Goal: Task Accomplishment & Management: Complete application form

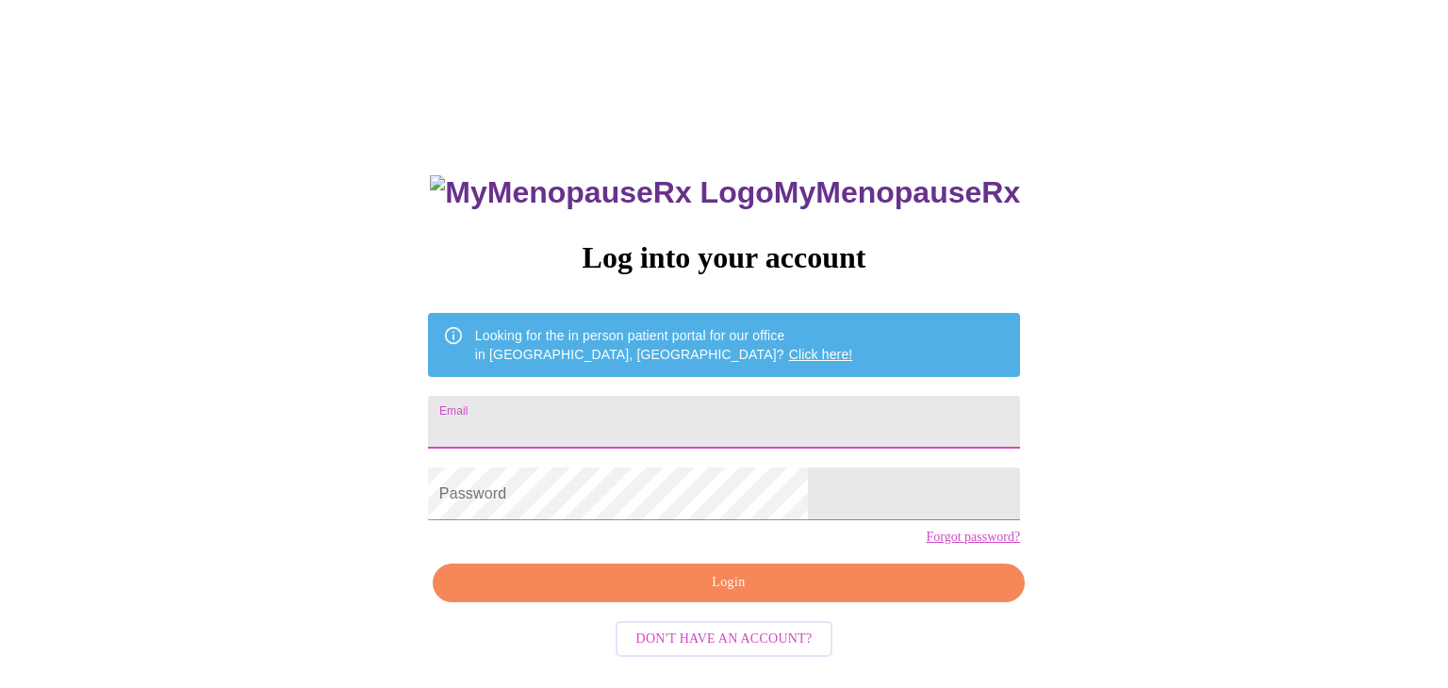
click at [718, 408] on input "Email" at bounding box center [724, 422] width 592 height 53
type input "[EMAIL_ADDRESS][DOMAIN_NAME]"
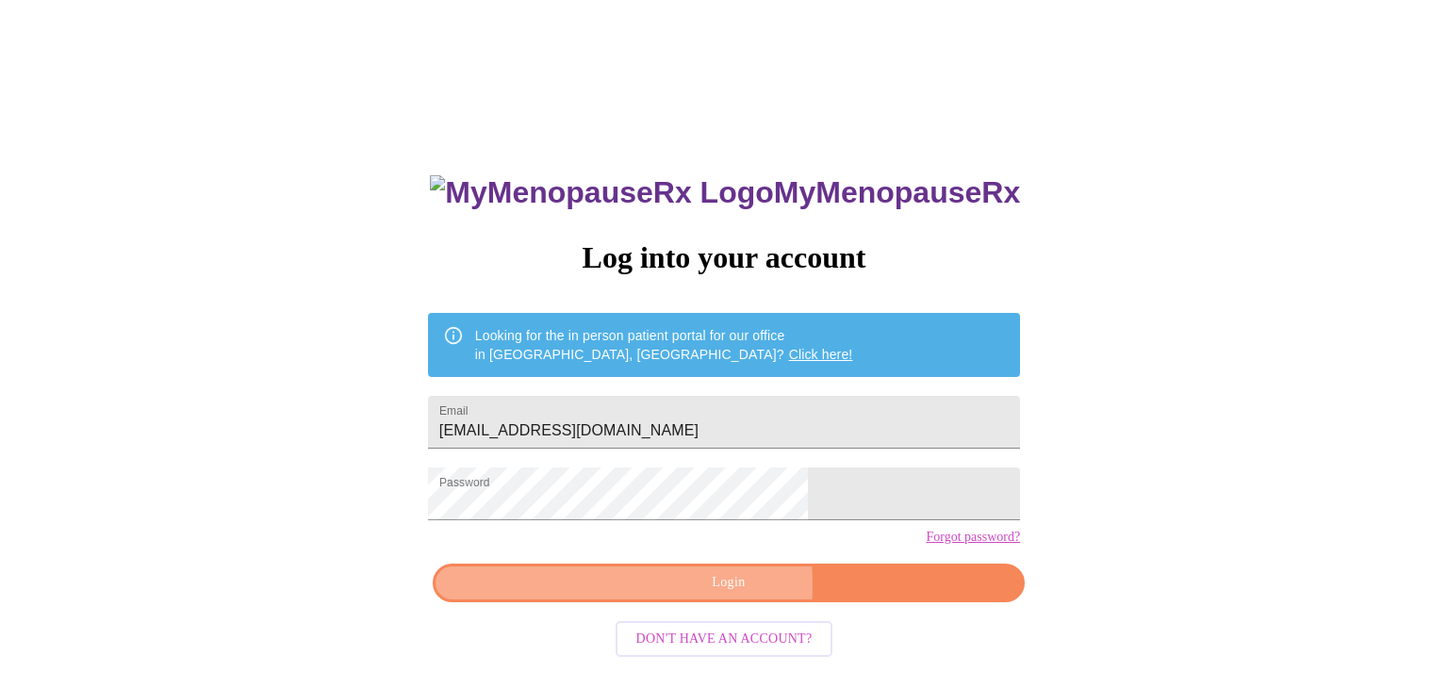
click at [654, 595] on span "Login" at bounding box center [728, 583] width 549 height 24
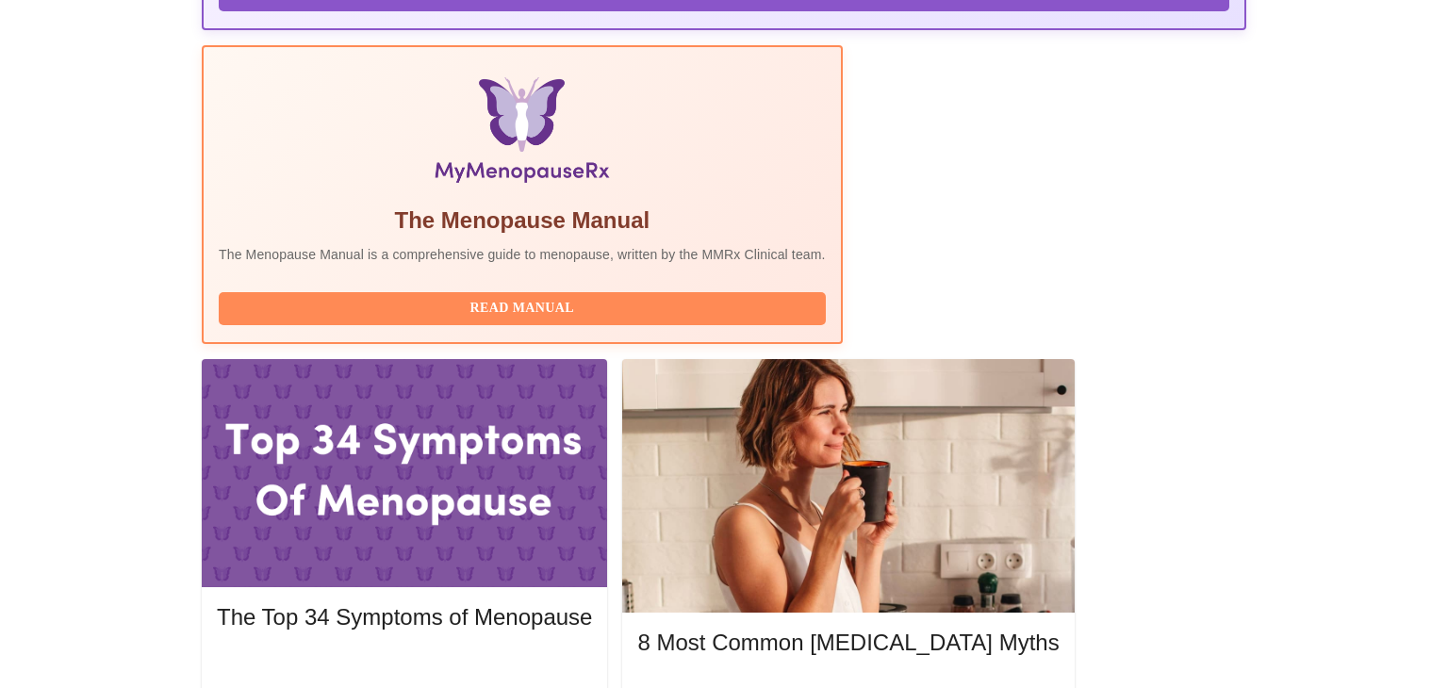
scroll to position [558, 0]
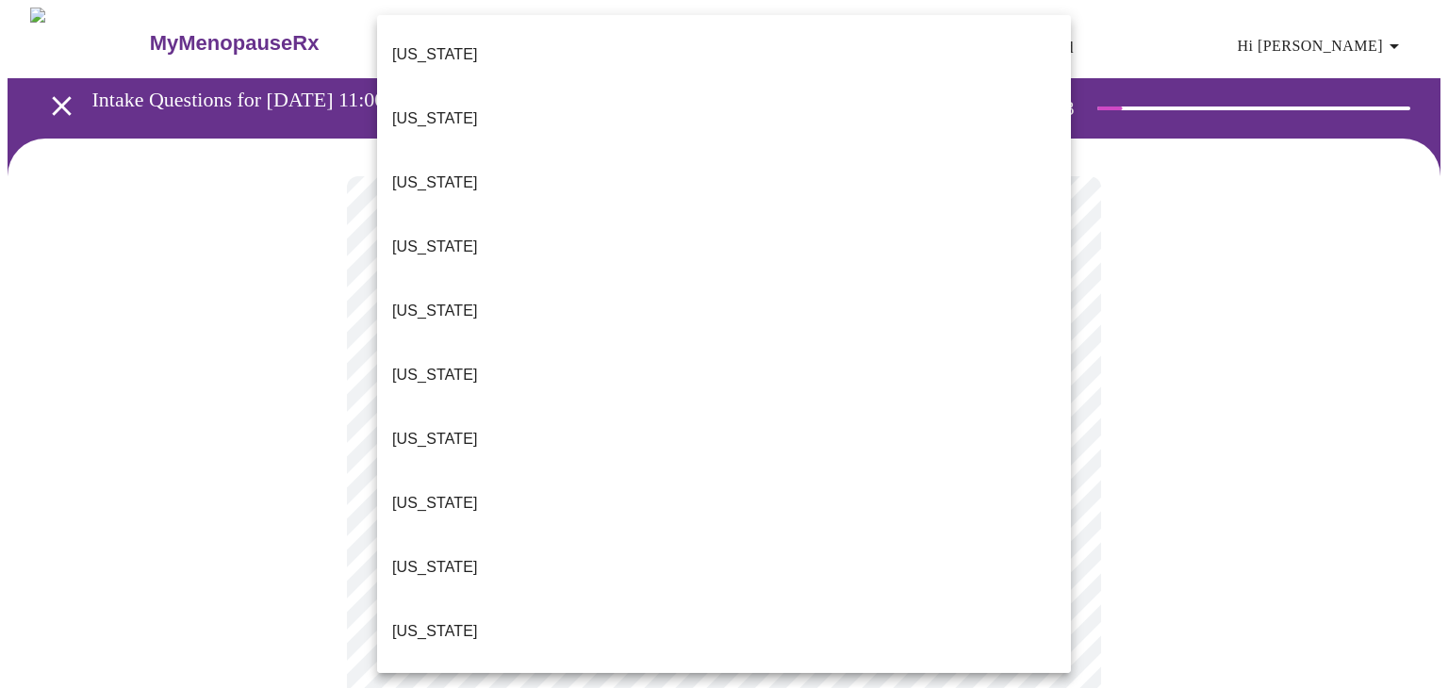
click at [494, 47] on li "[US_STATE]" at bounding box center [724, 55] width 694 height 64
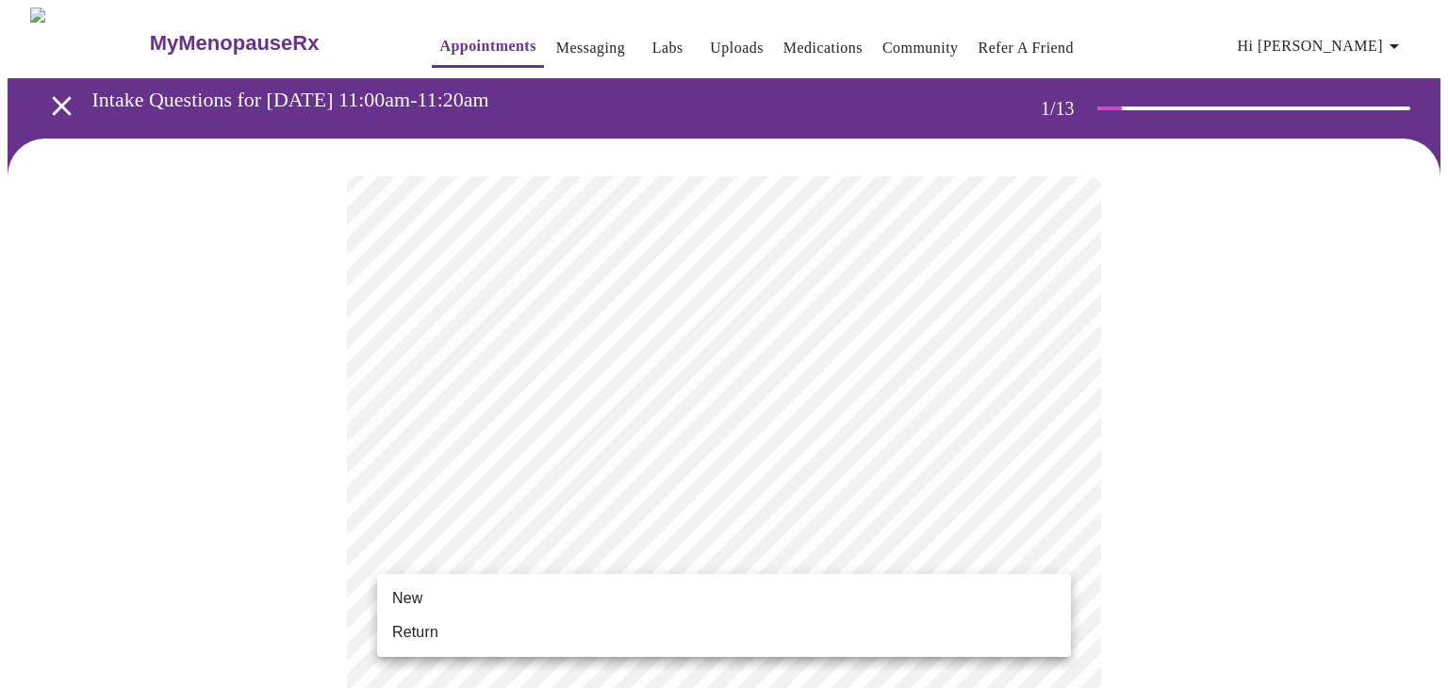
click at [444, 634] on li "Return" at bounding box center [724, 633] width 694 height 34
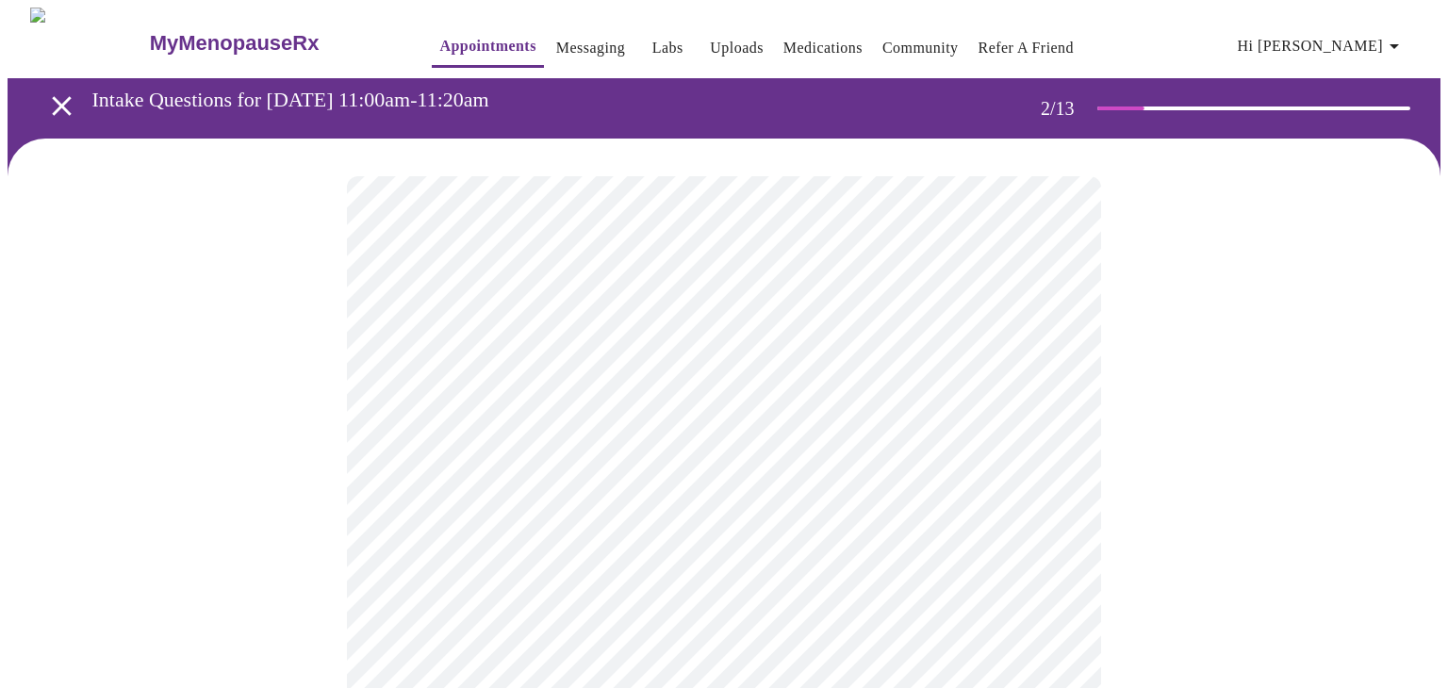
click at [582, 395] on body "MyMenopauseRx Appointments Messaging Labs Uploads Medications Community Refer a…" at bounding box center [724, 574] width 1433 height 1132
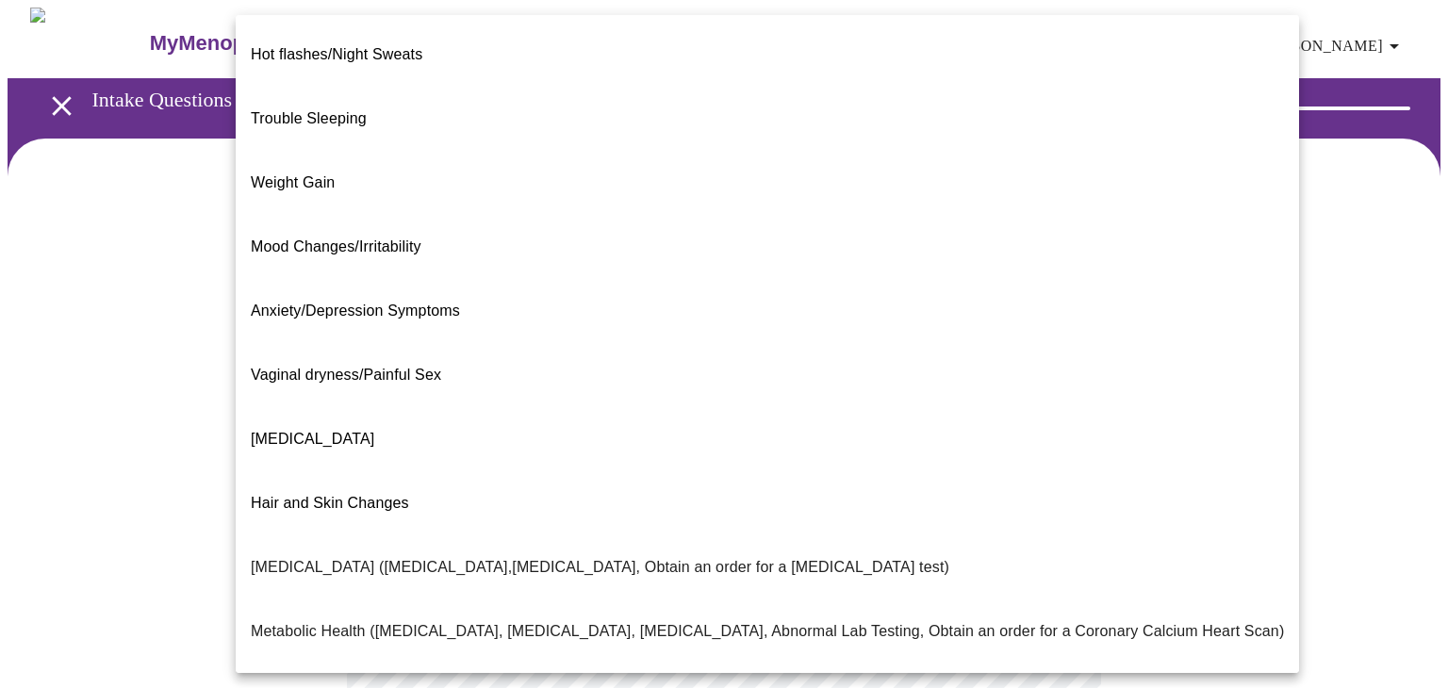
click at [189, 187] on div at bounding box center [724, 344] width 1448 height 688
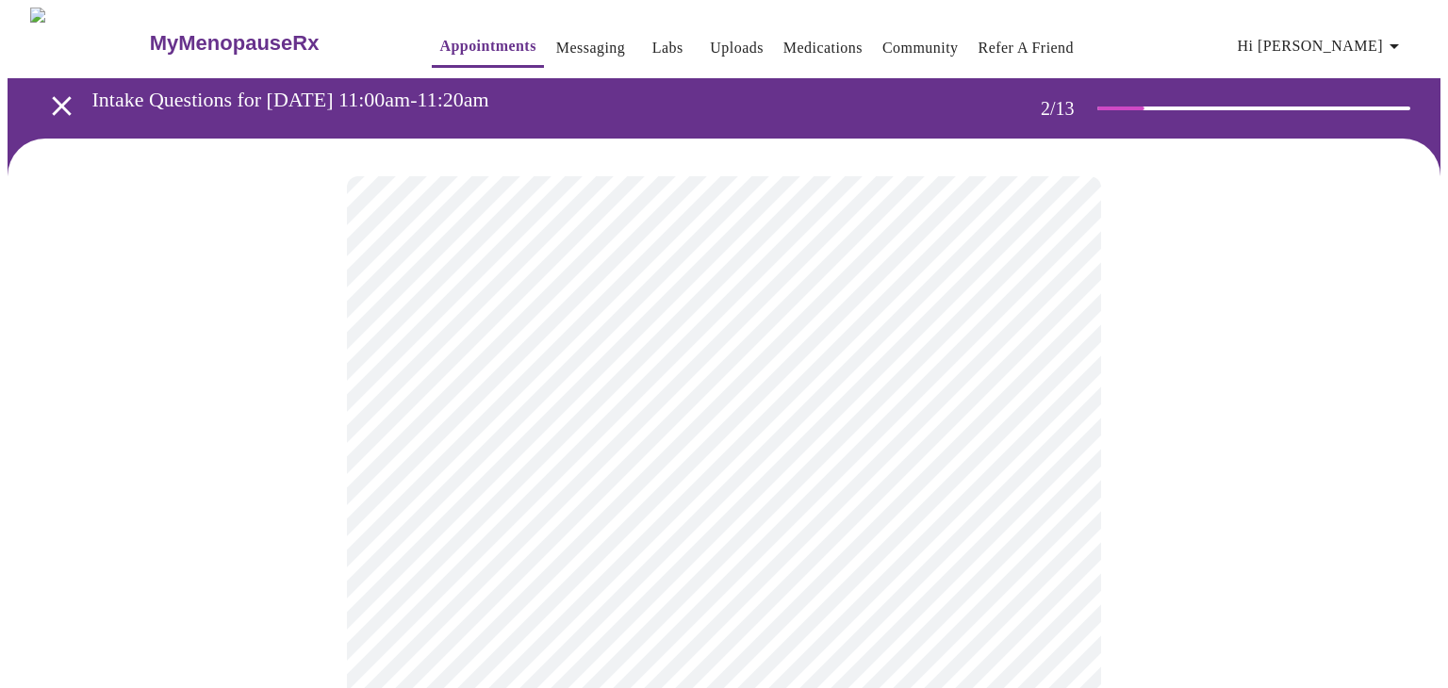
click at [448, 378] on body "MyMenopauseRx Appointments Messaging Labs Uploads Medications Community Refer a…" at bounding box center [724, 574] width 1433 height 1132
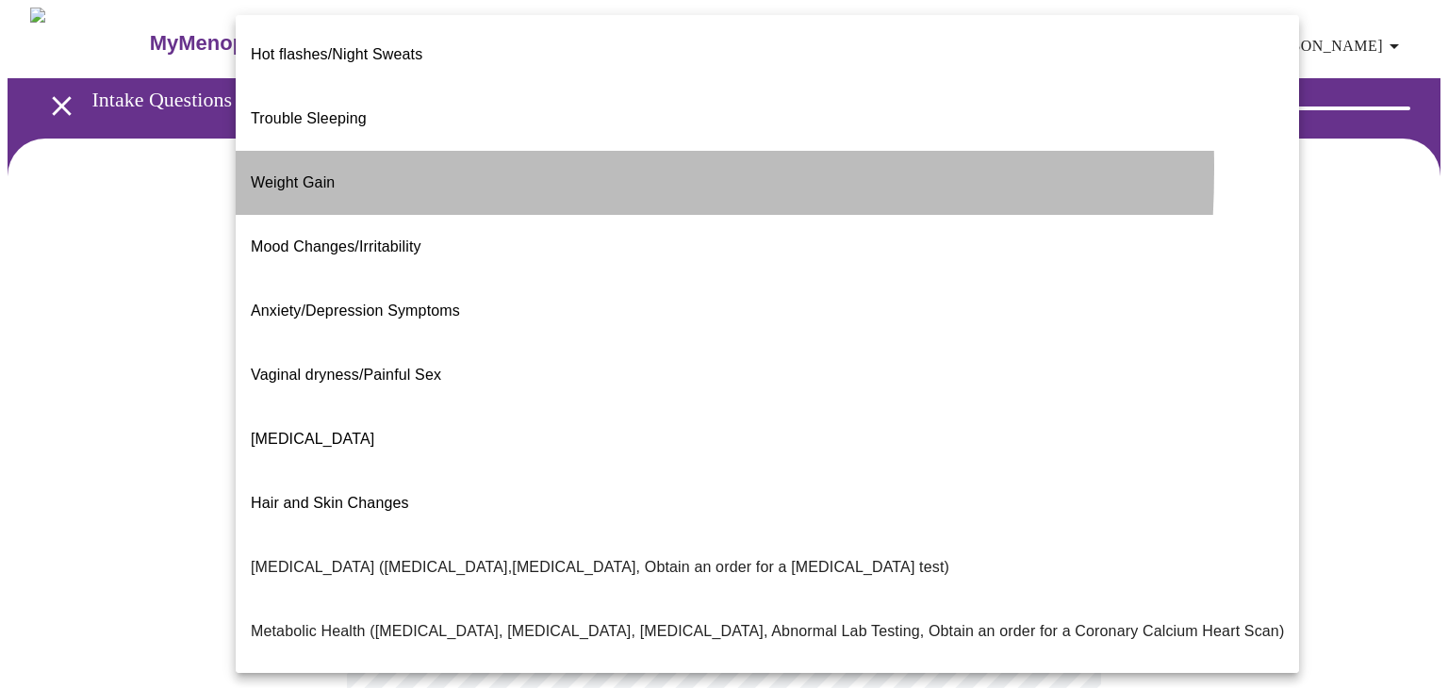
click at [323, 174] on span "Weight Gain" at bounding box center [293, 182] width 84 height 16
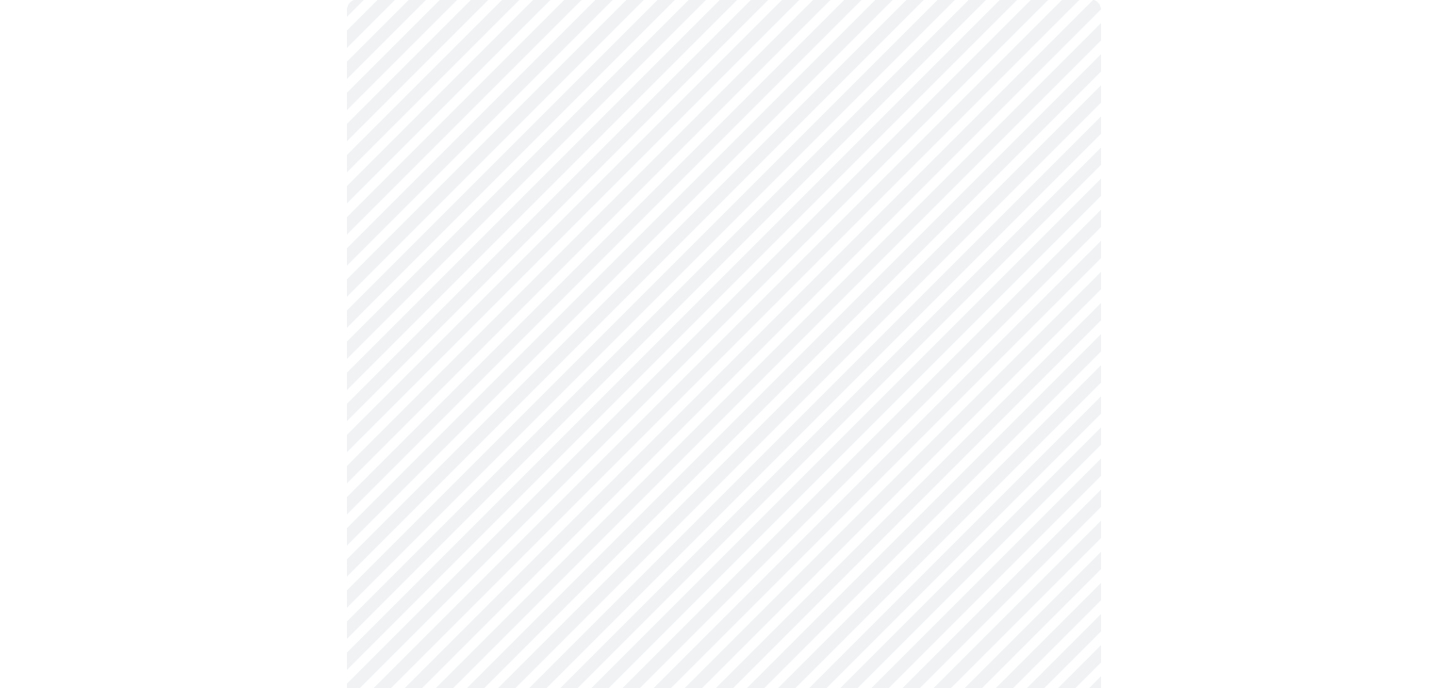
scroll to position [190, 0]
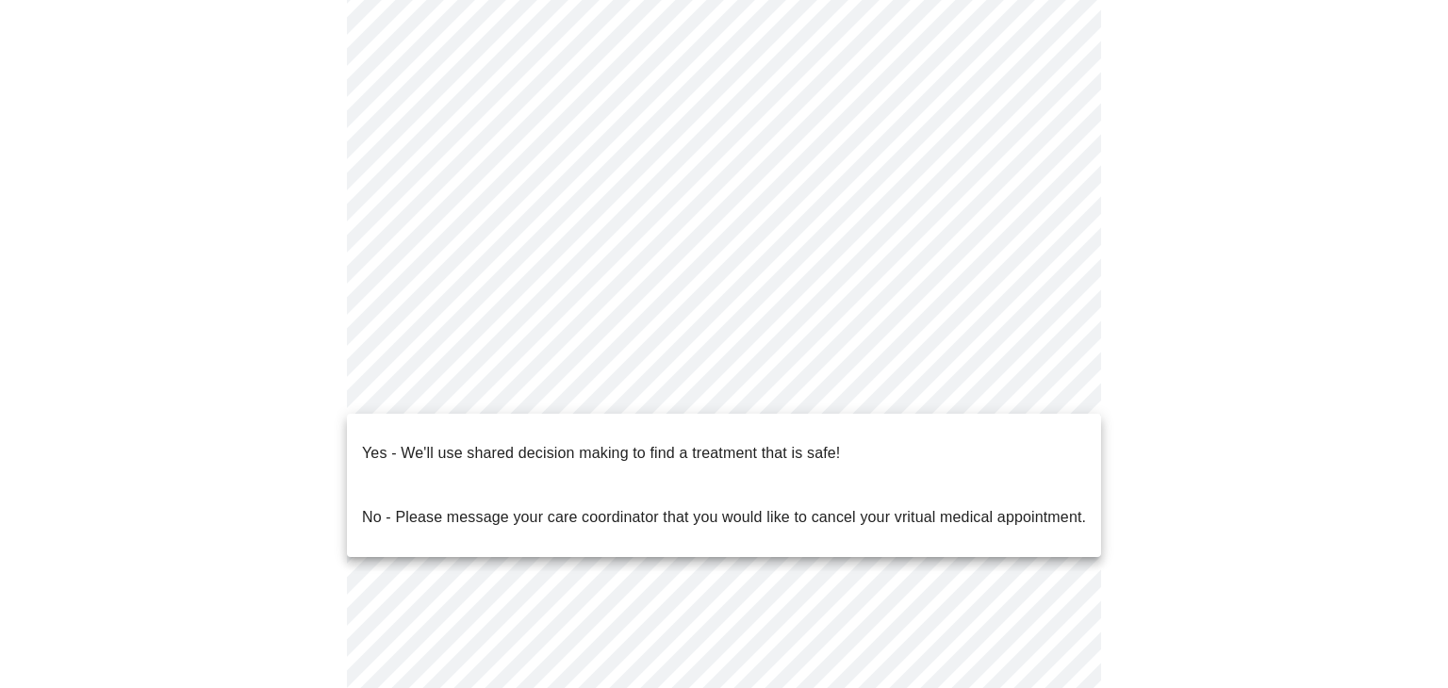
click at [513, 394] on body "MyMenopauseRx Appointments Messaging Labs Uploads Medications Community Refer a…" at bounding box center [724, 377] width 1433 height 1121
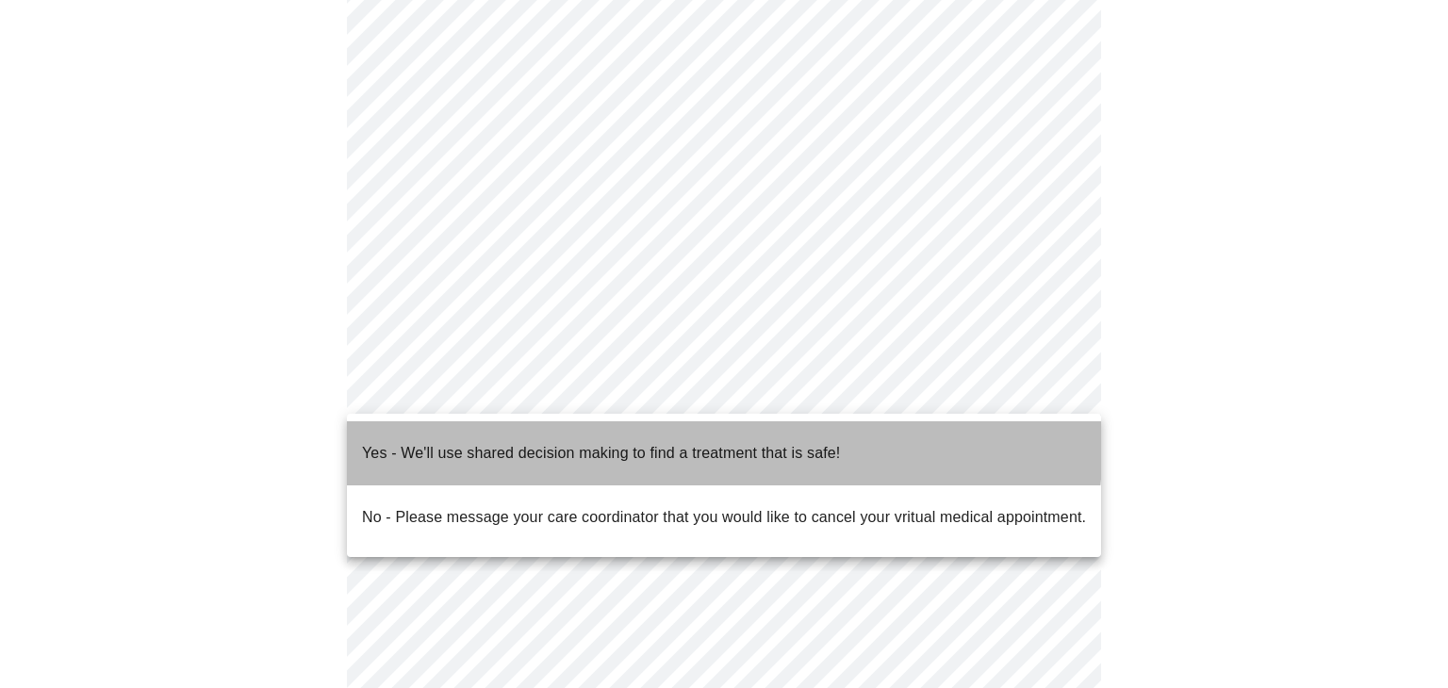
click at [504, 442] on p "Yes - We'll use shared decision making to find a treatment that is safe!" at bounding box center [601, 453] width 478 height 23
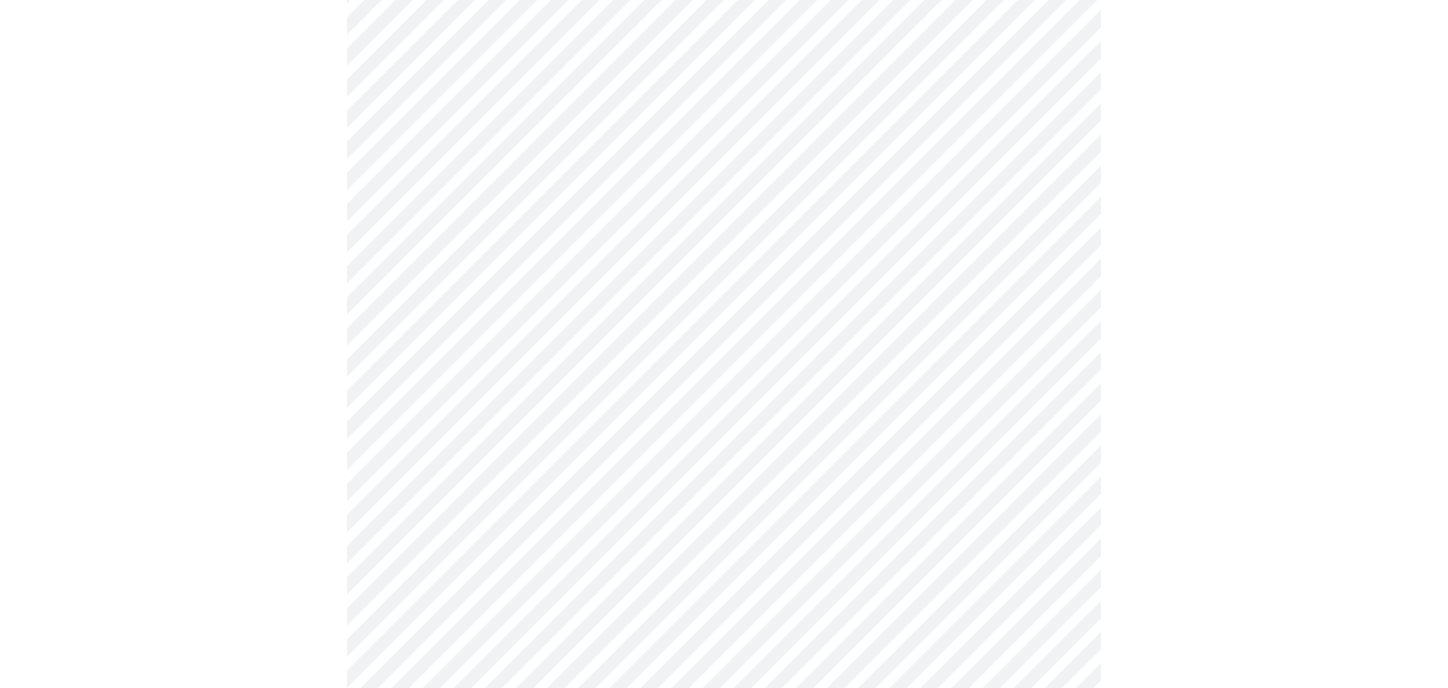
scroll to position [377, 0]
click at [323, 462] on div at bounding box center [724, 251] width 1433 height 980
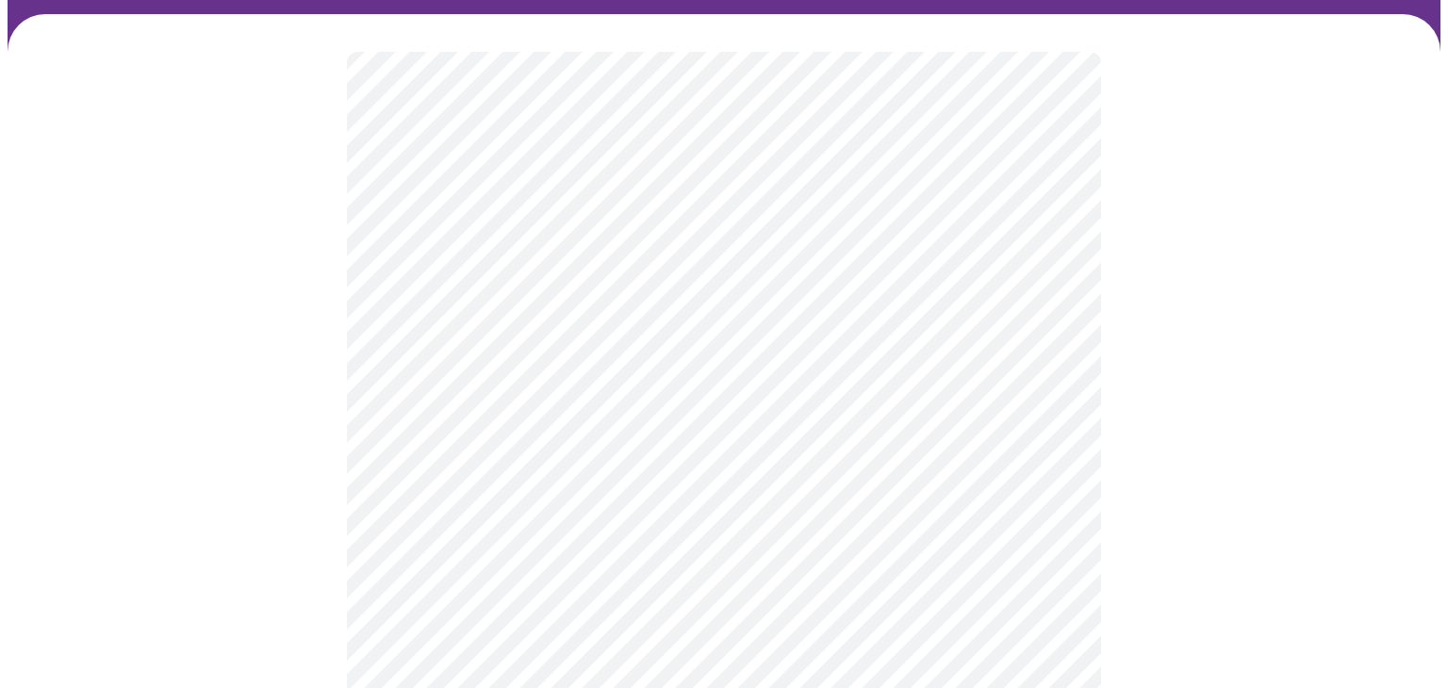
scroll to position [121, 0]
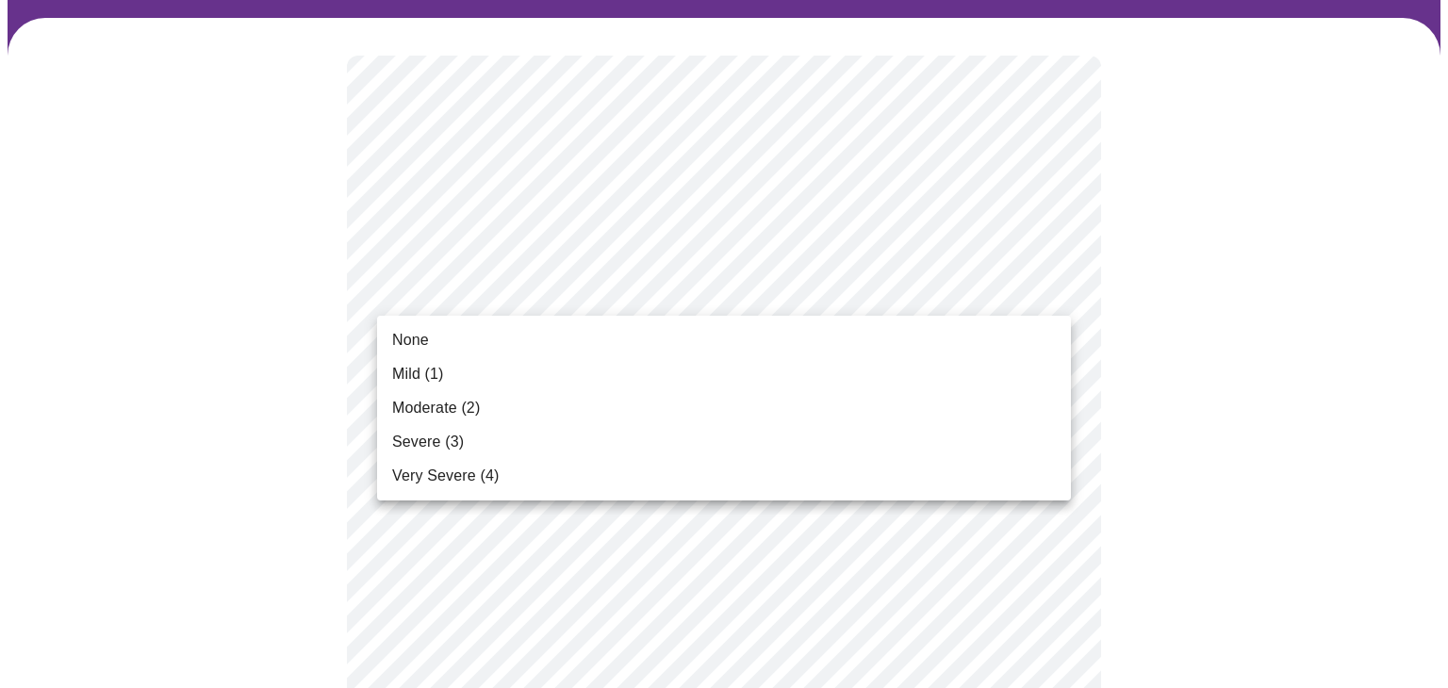
click at [588, 393] on li "Moderate (2)" at bounding box center [724, 408] width 694 height 34
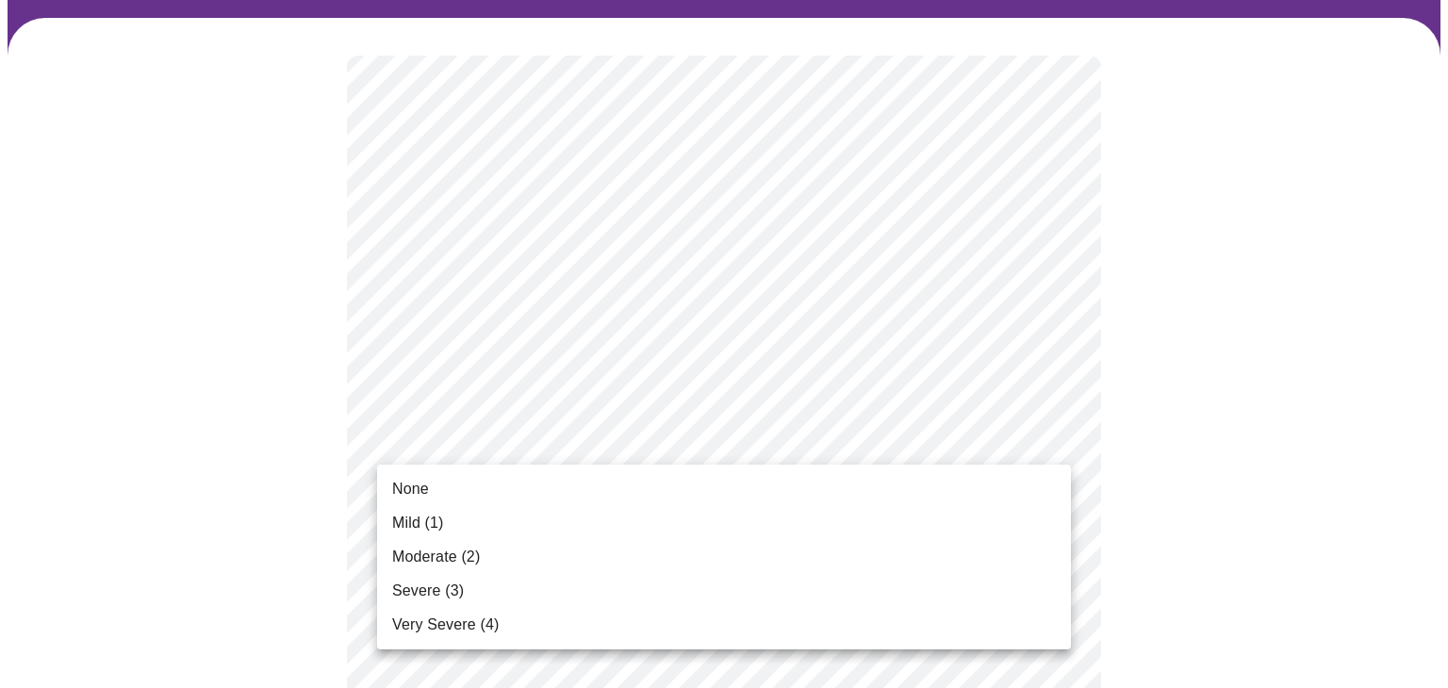
click at [553, 496] on li "None" at bounding box center [724, 489] width 694 height 34
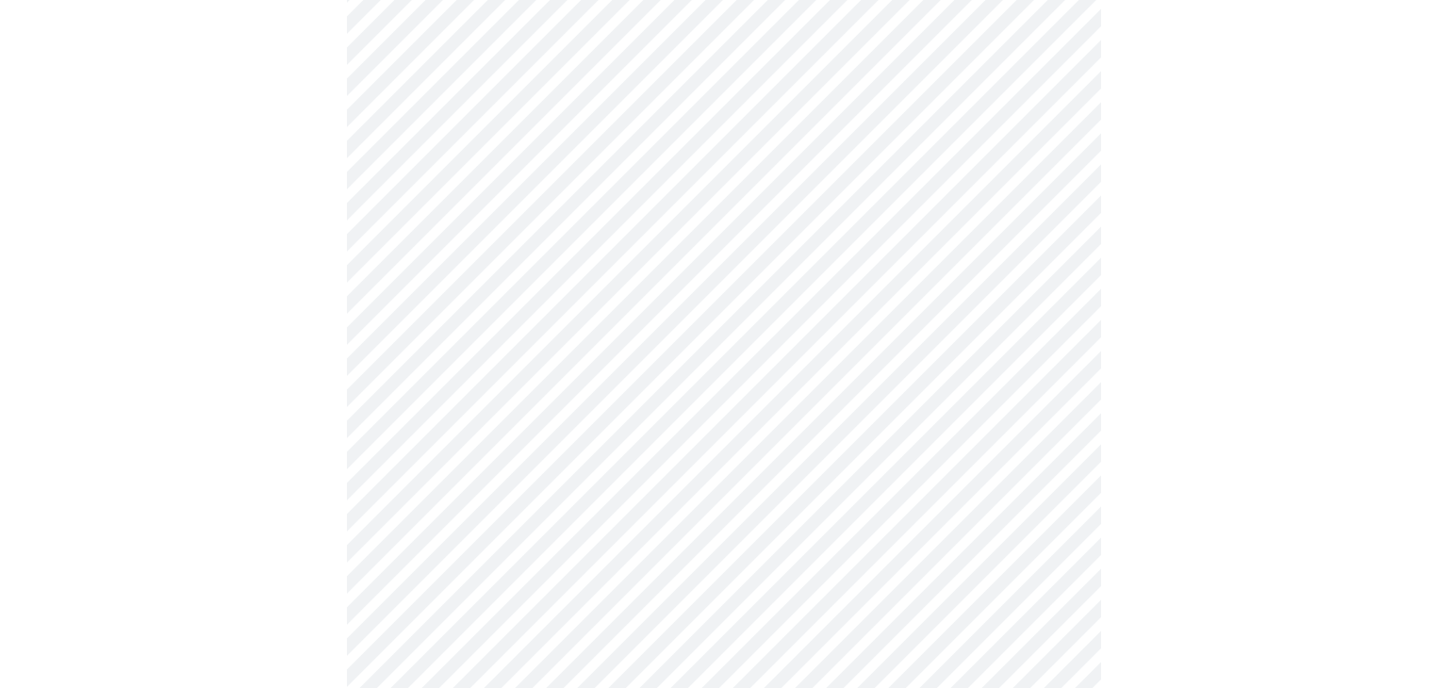
scroll to position [226, 0]
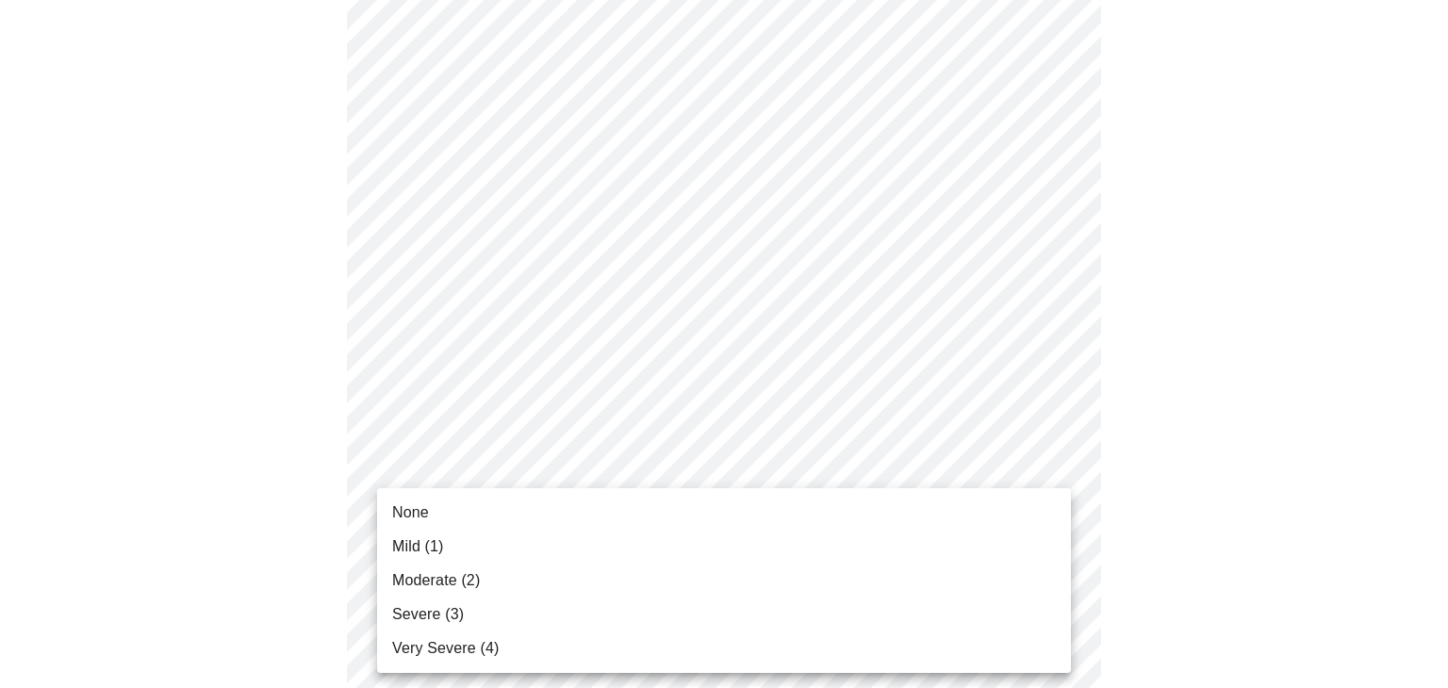
click at [516, 610] on li "Severe (3)" at bounding box center [724, 615] width 694 height 34
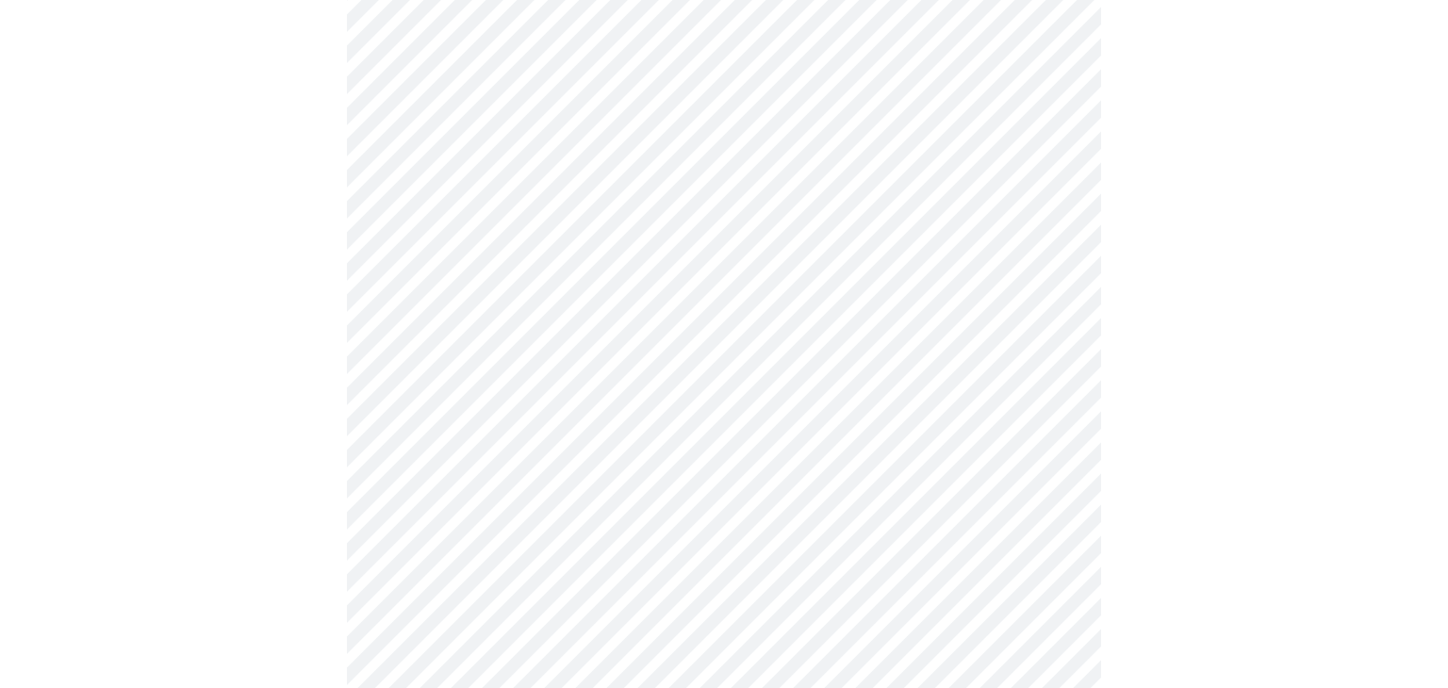
scroll to position [413, 0]
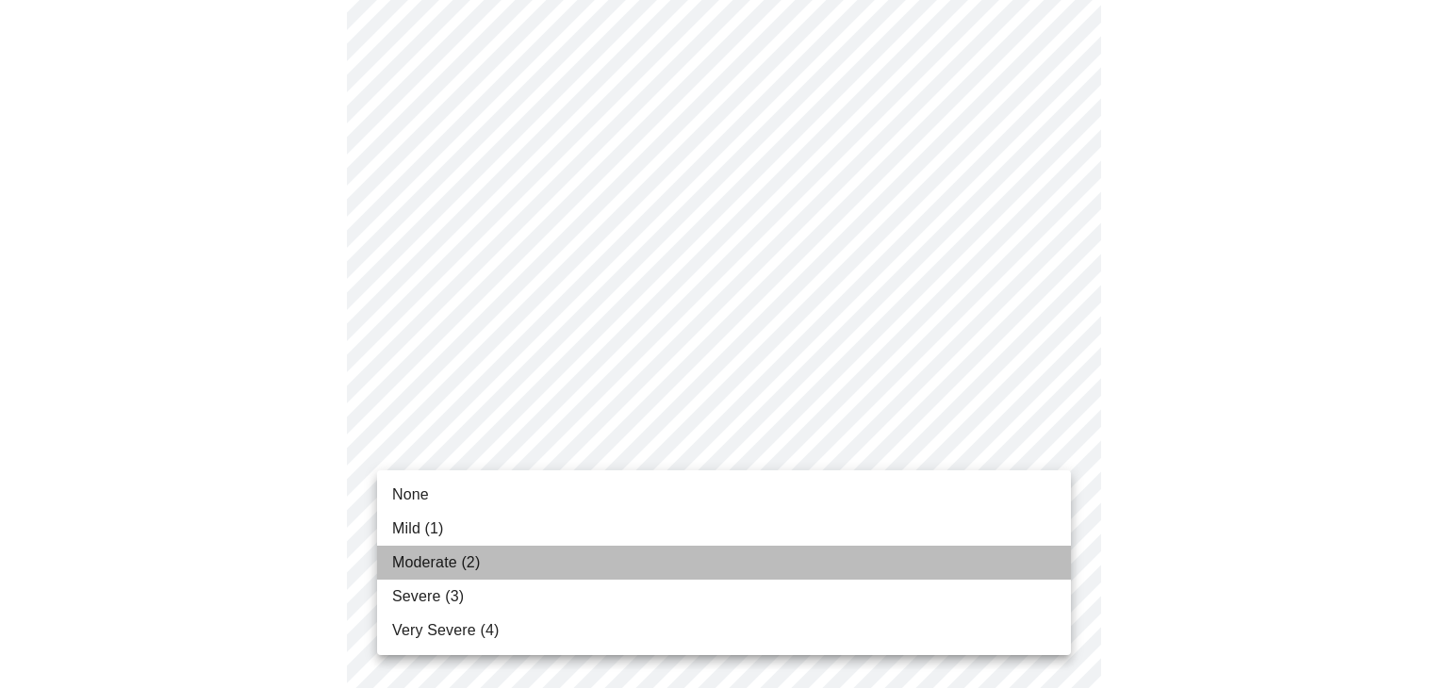
click at [420, 570] on span "Moderate (2)" at bounding box center [436, 563] width 88 height 23
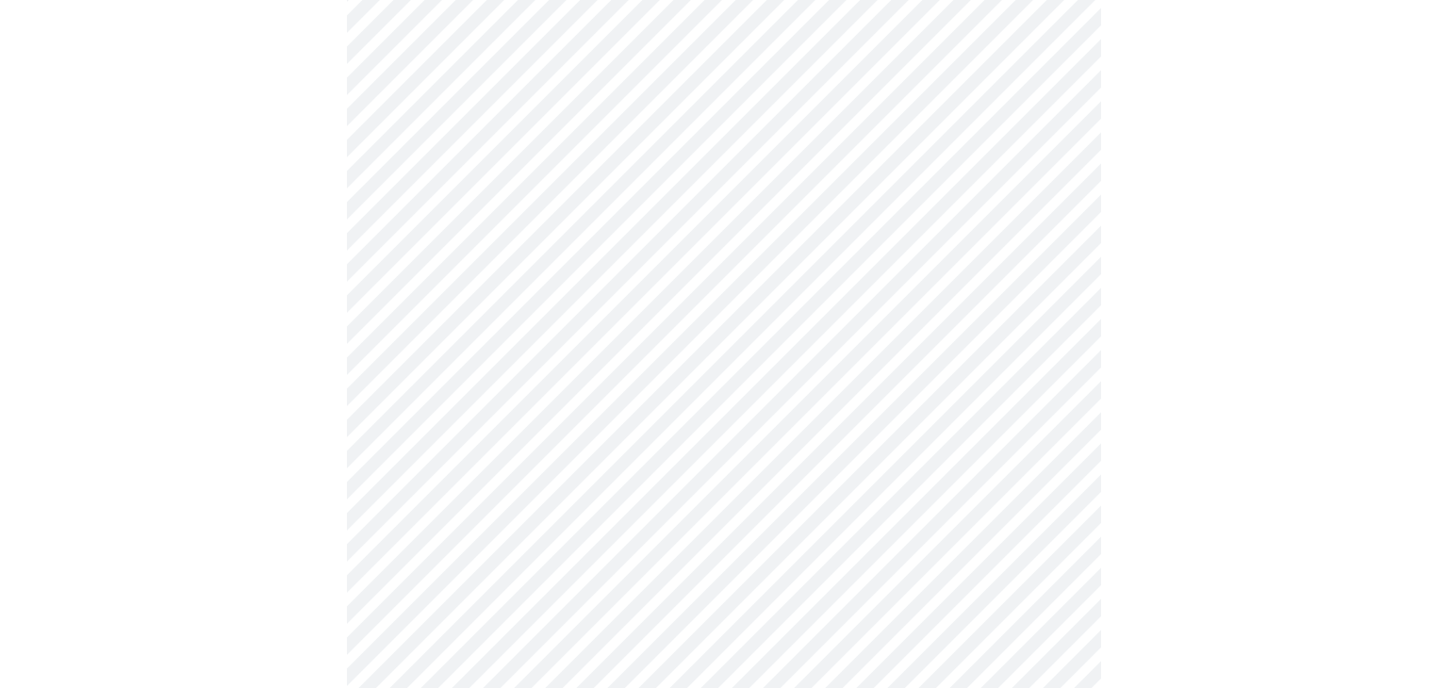
scroll to position [545, 0]
click at [472, 432] on body "MyMenopauseRx Appointments Messaging Labs Uploads Medications Community Refer a…" at bounding box center [724, 664] width 1433 height 2402
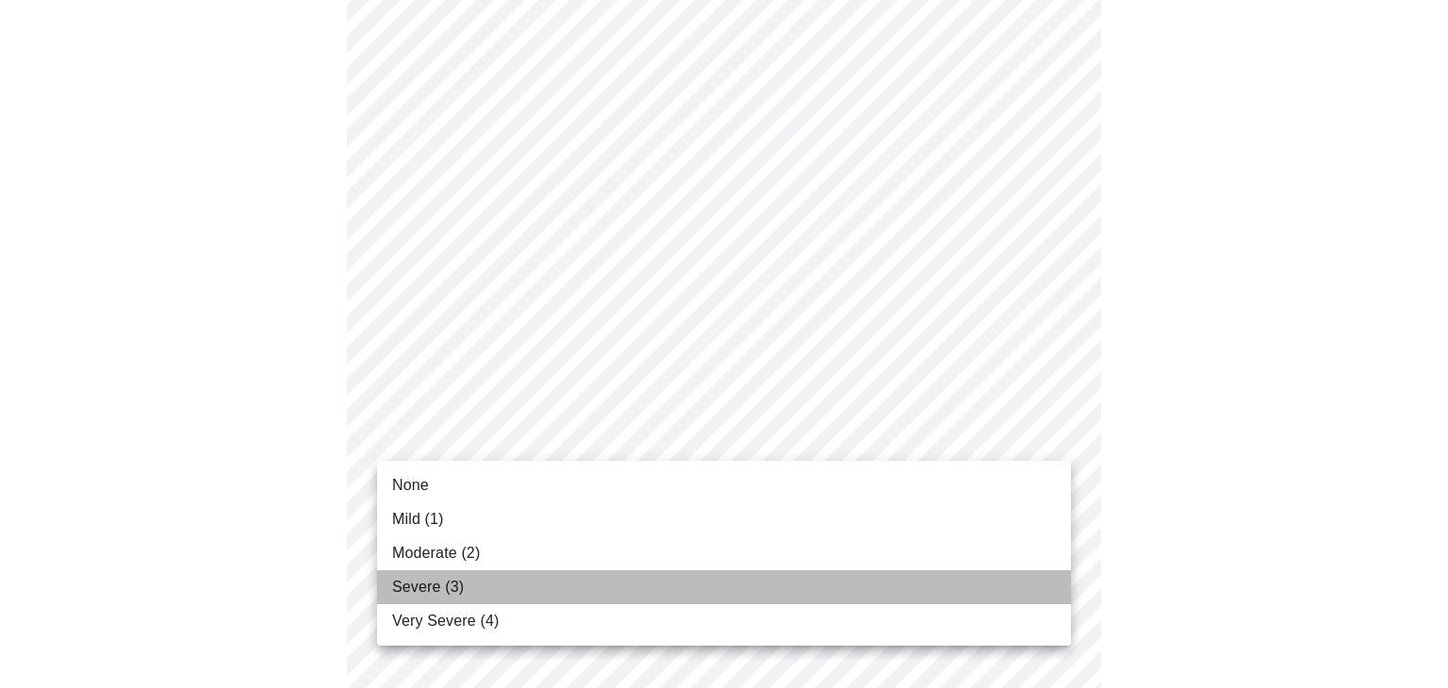
click at [444, 577] on span "Severe (3)" at bounding box center [428, 587] width 72 height 23
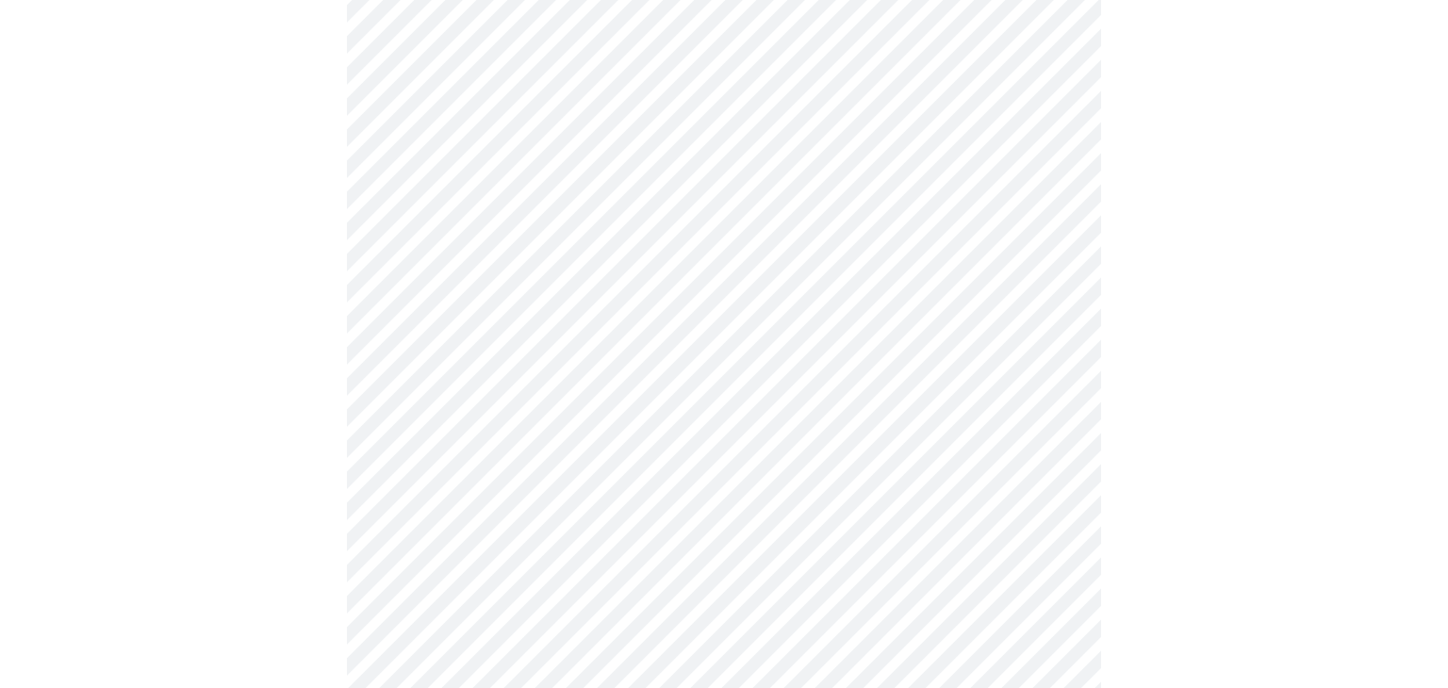
click at [438, 545] on body "MyMenopauseRx Appointments Messaging Labs Uploads Medications Community Refer a…" at bounding box center [724, 650] width 1433 height 2375
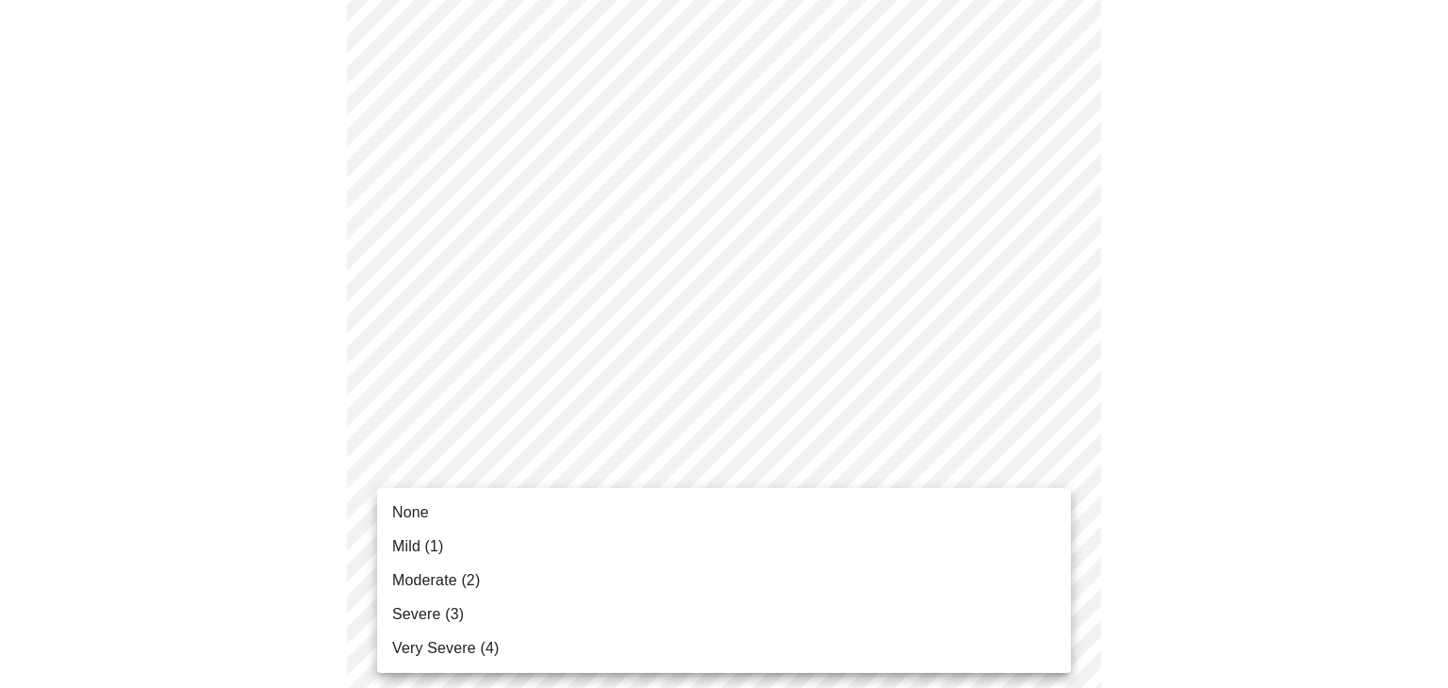
click at [429, 618] on span "Severe (3)" at bounding box center [428, 614] width 72 height 23
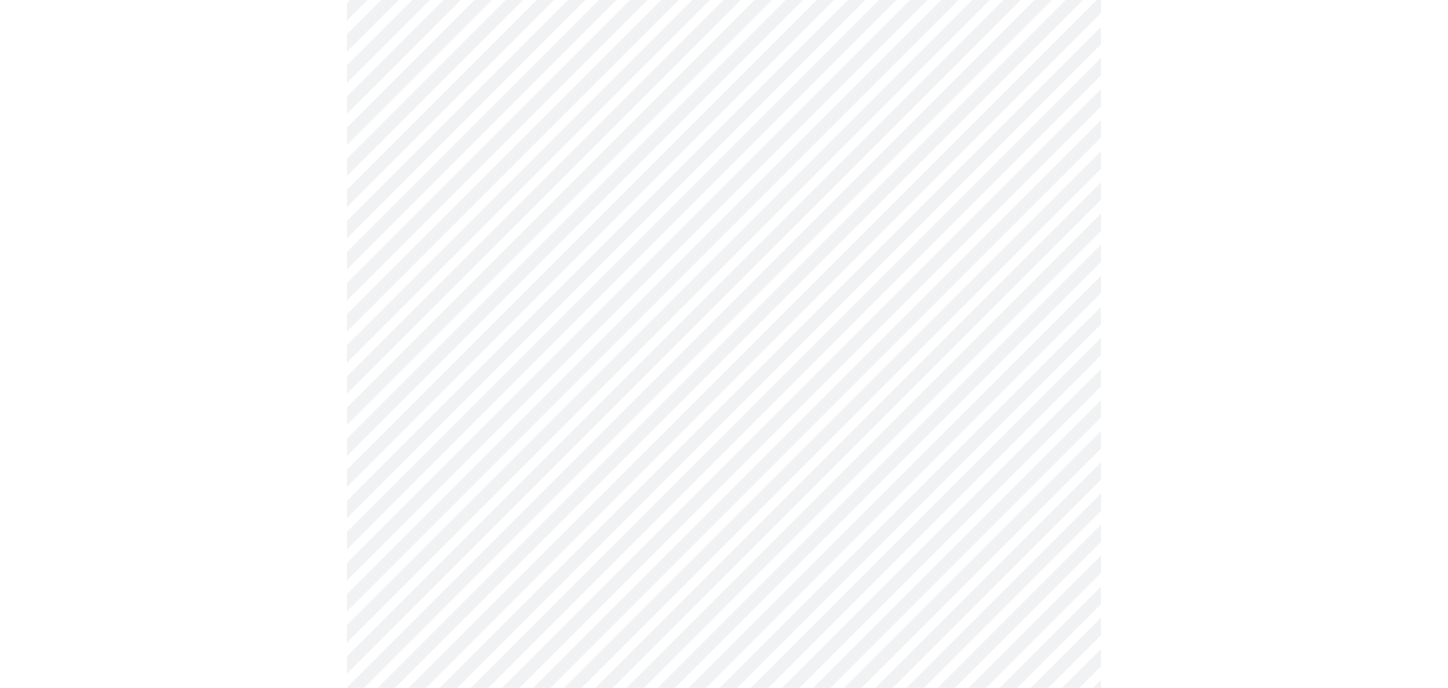
scroll to position [798, 0]
click at [487, 442] on body "MyMenopauseRx Appointments Messaging Labs Uploads Medications Community Refer a…" at bounding box center [724, 384] width 1433 height 2349
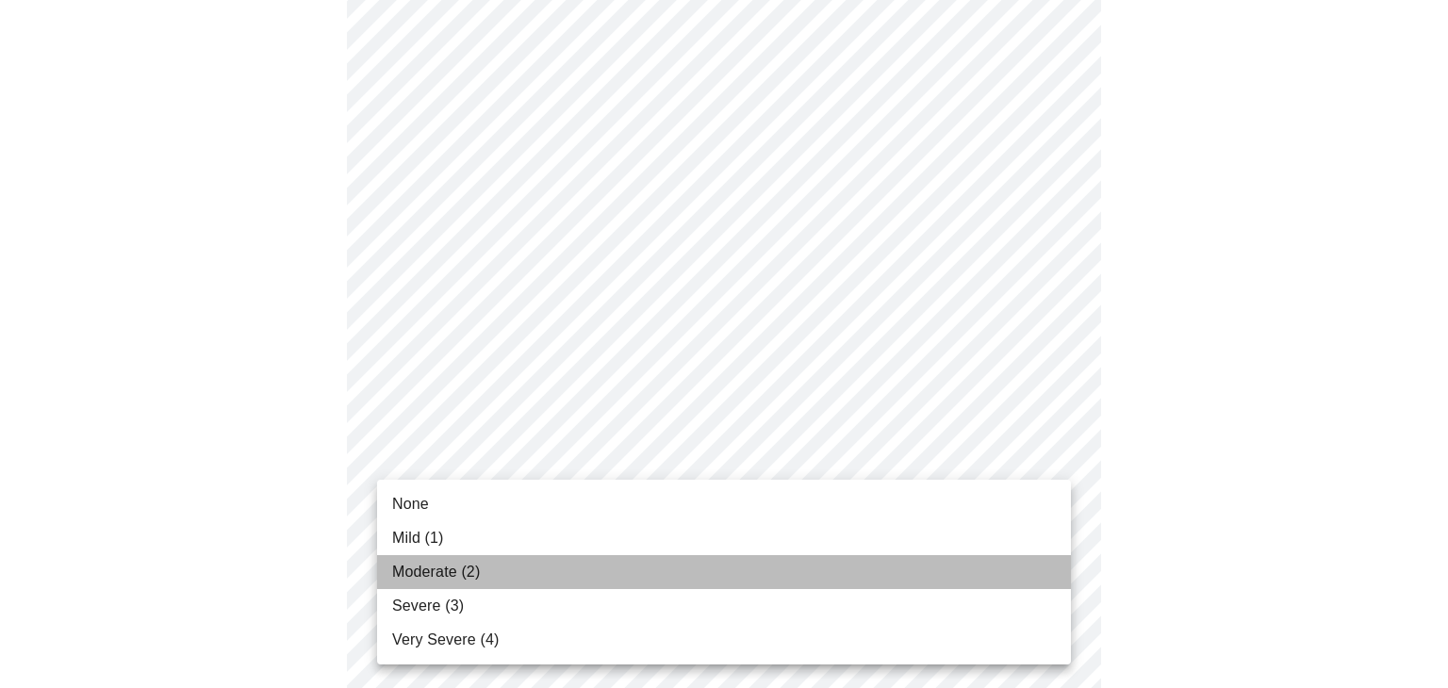
click at [428, 571] on span "Moderate (2)" at bounding box center [436, 572] width 88 height 23
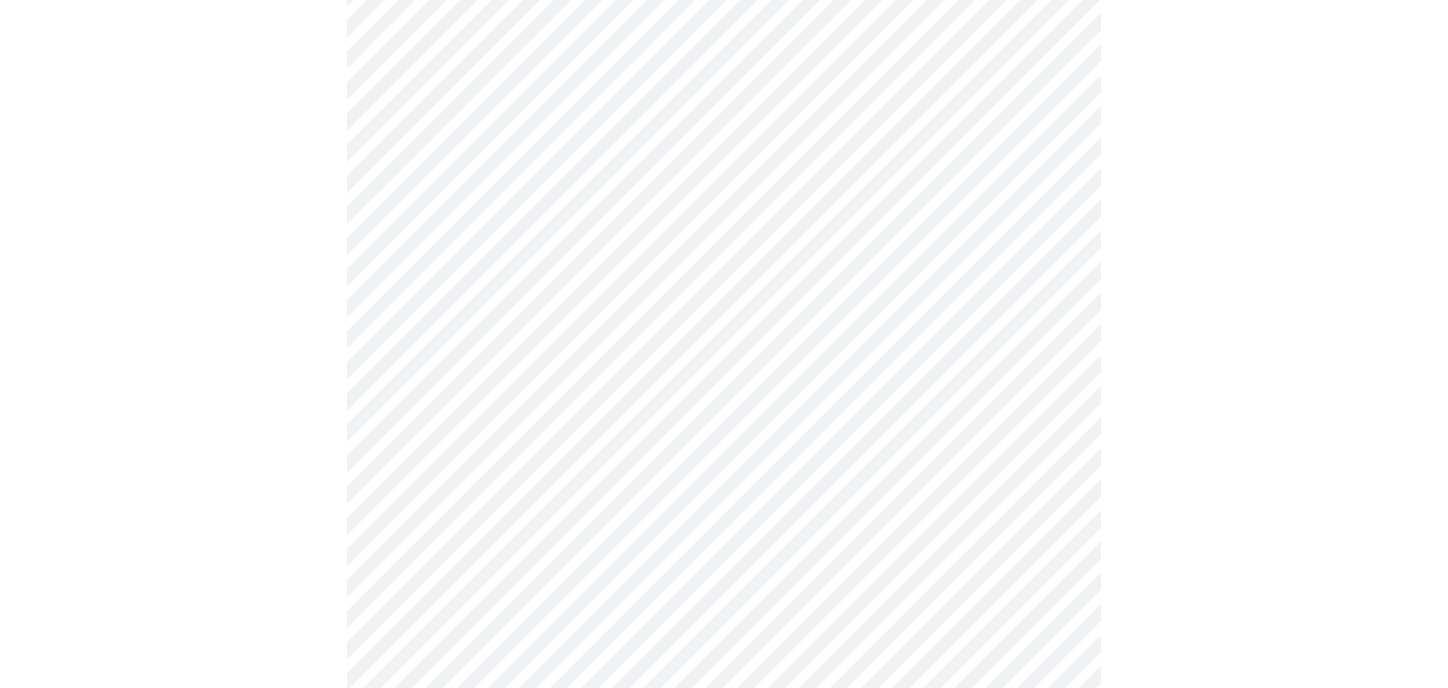
scroll to position [999, 0]
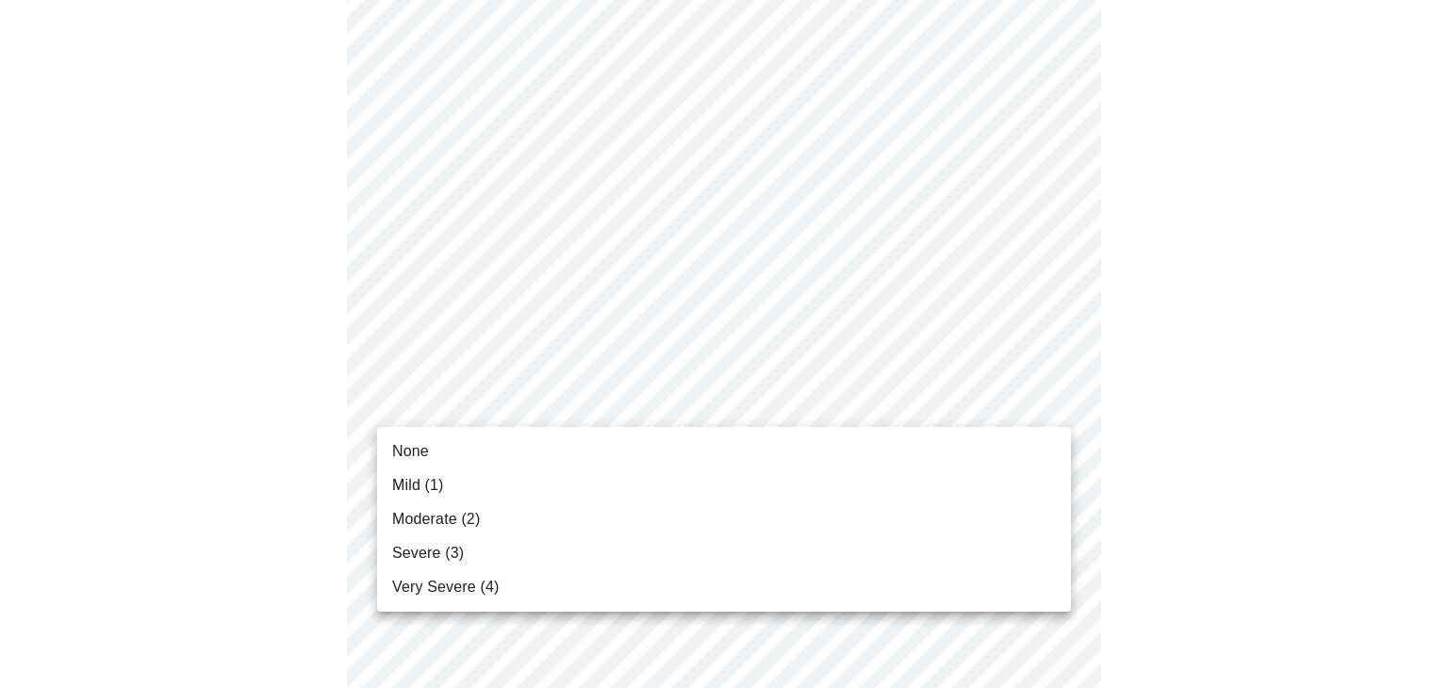
click at [460, 405] on body "MyMenopauseRx Appointments Messaging Labs Uploads Medications Community Refer a…" at bounding box center [724, 169] width 1433 height 2322
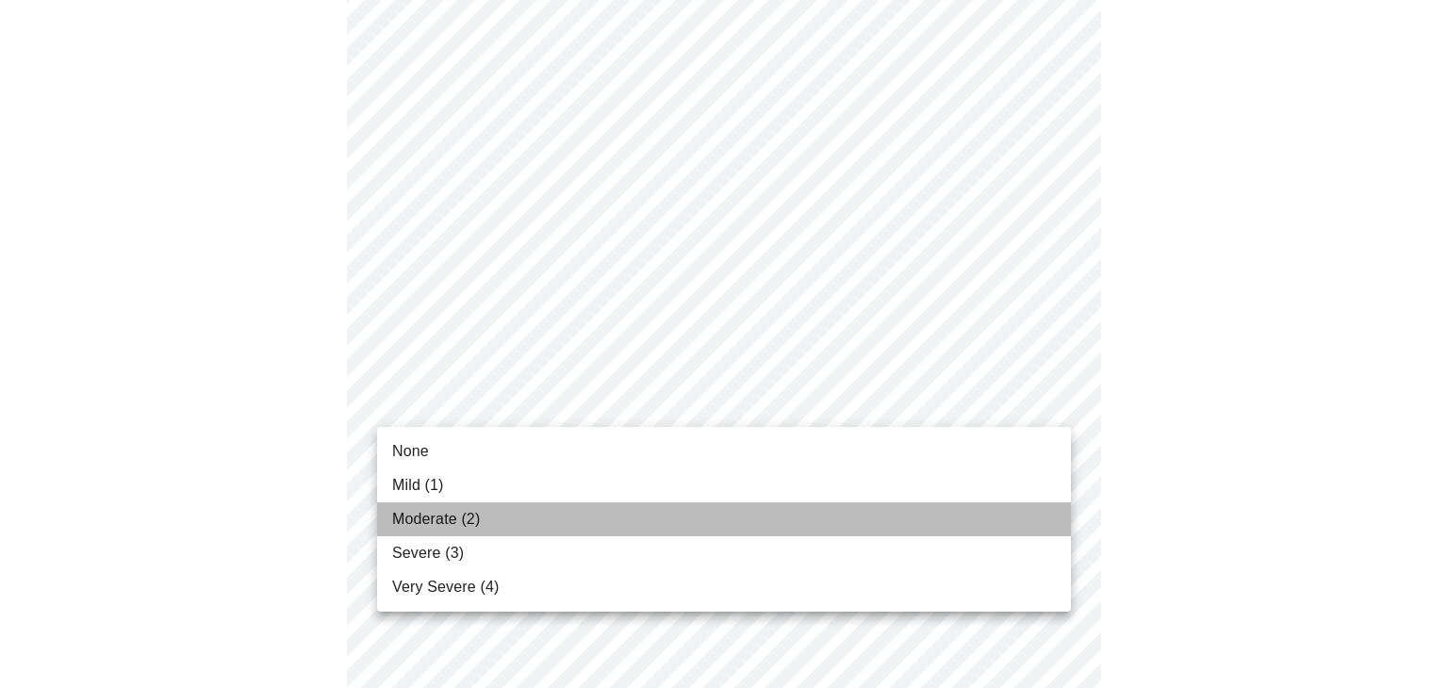
click at [438, 520] on span "Moderate (2)" at bounding box center [436, 519] width 88 height 23
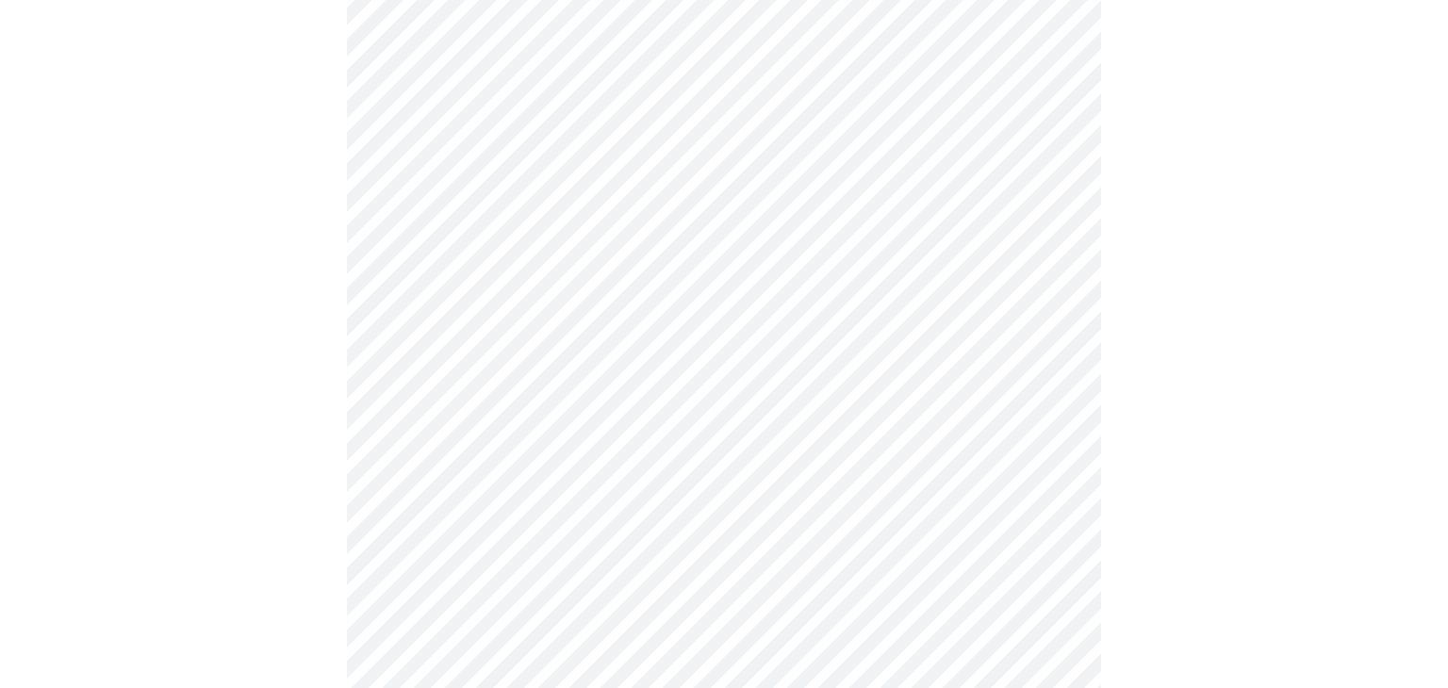
scroll to position [1076, 0]
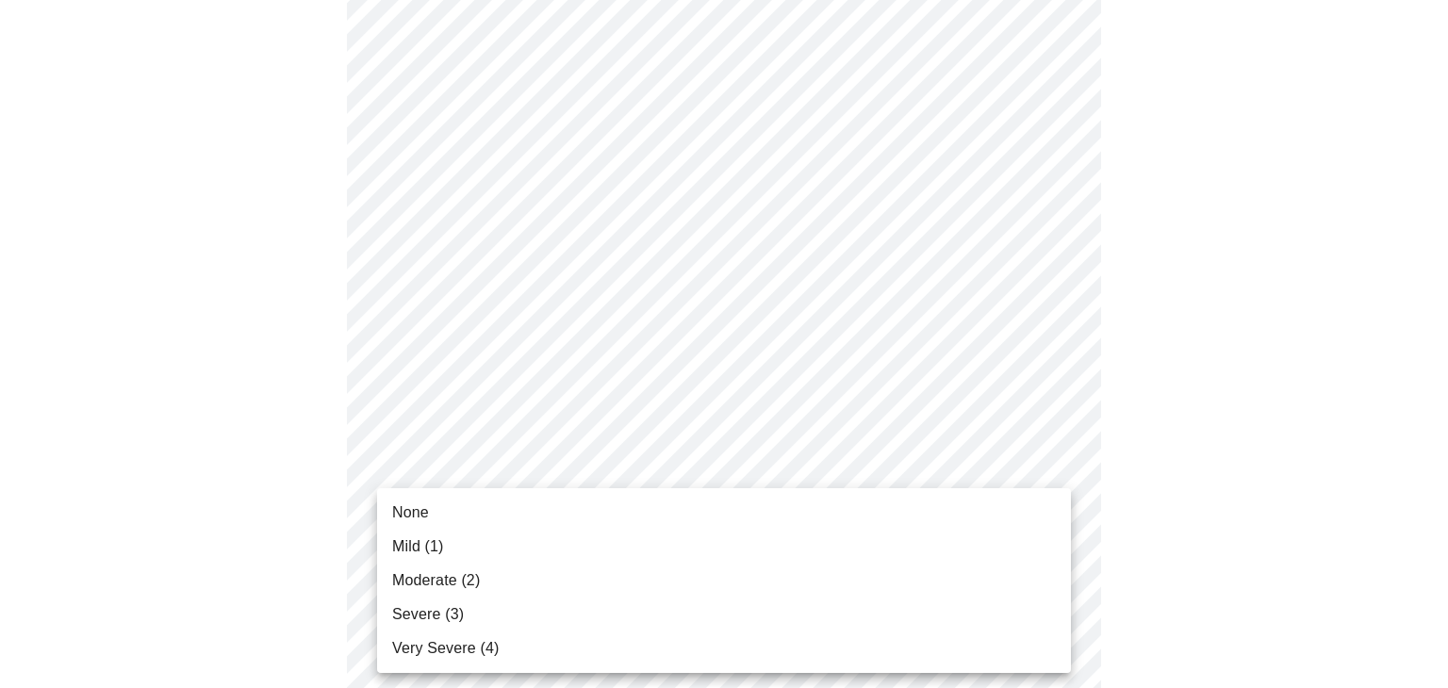
click at [504, 490] on body "MyMenopauseRx Appointments Messaging Labs Uploads Medications Community Refer a…" at bounding box center [724, 80] width 1433 height 2296
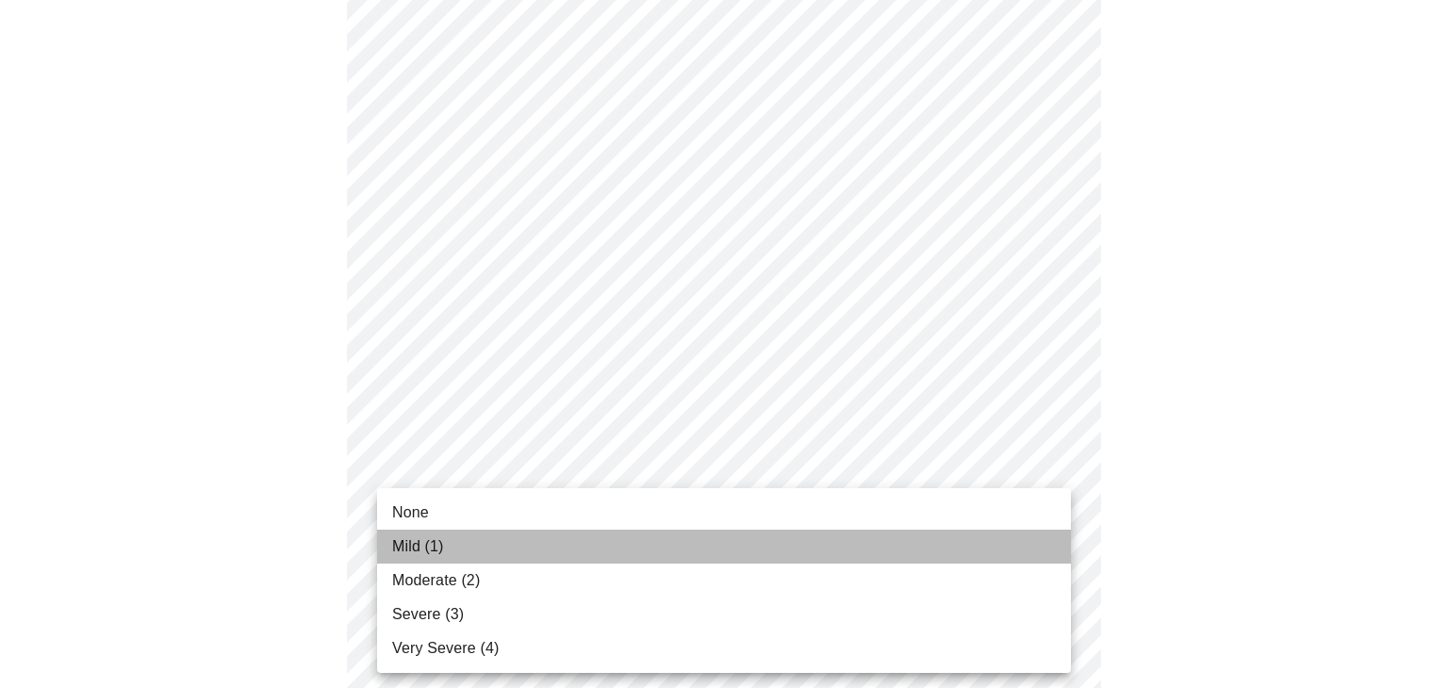
click at [442, 542] on span "Mild (1)" at bounding box center [418, 547] width 52 height 23
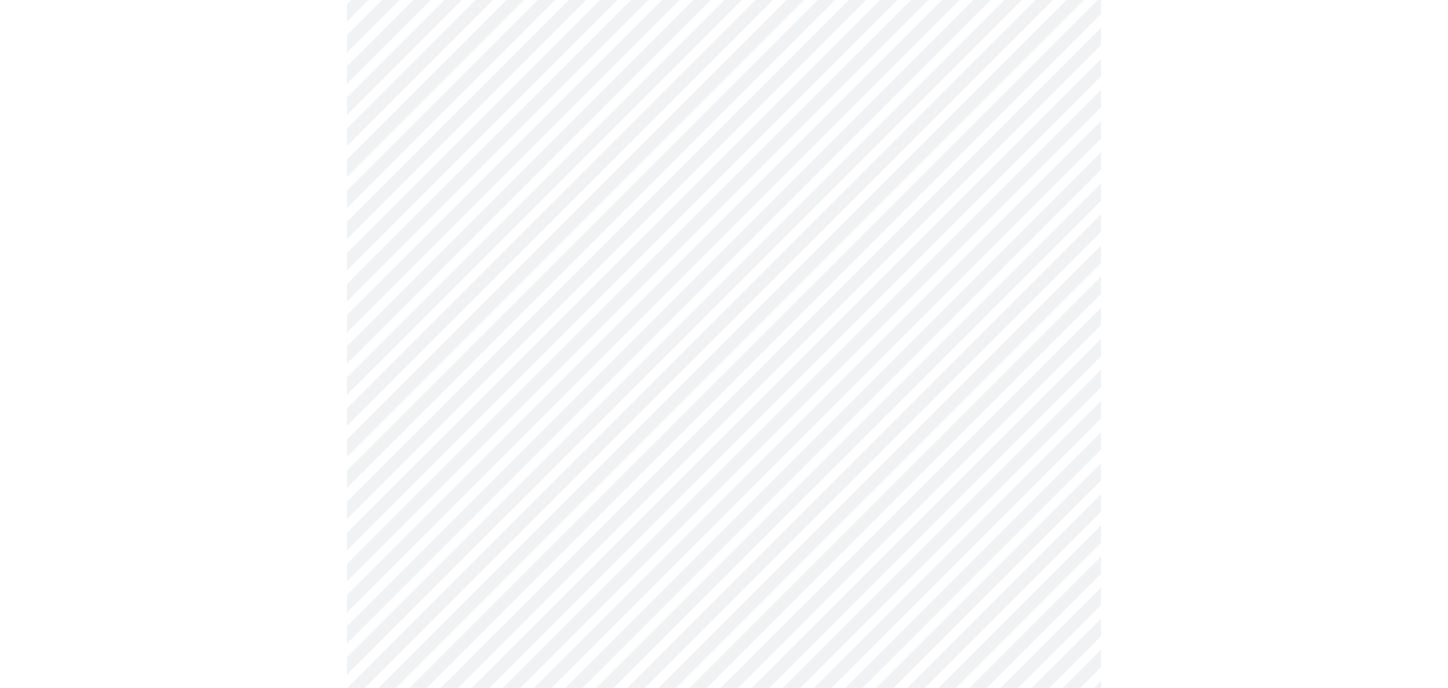
scroll to position [1207, 0]
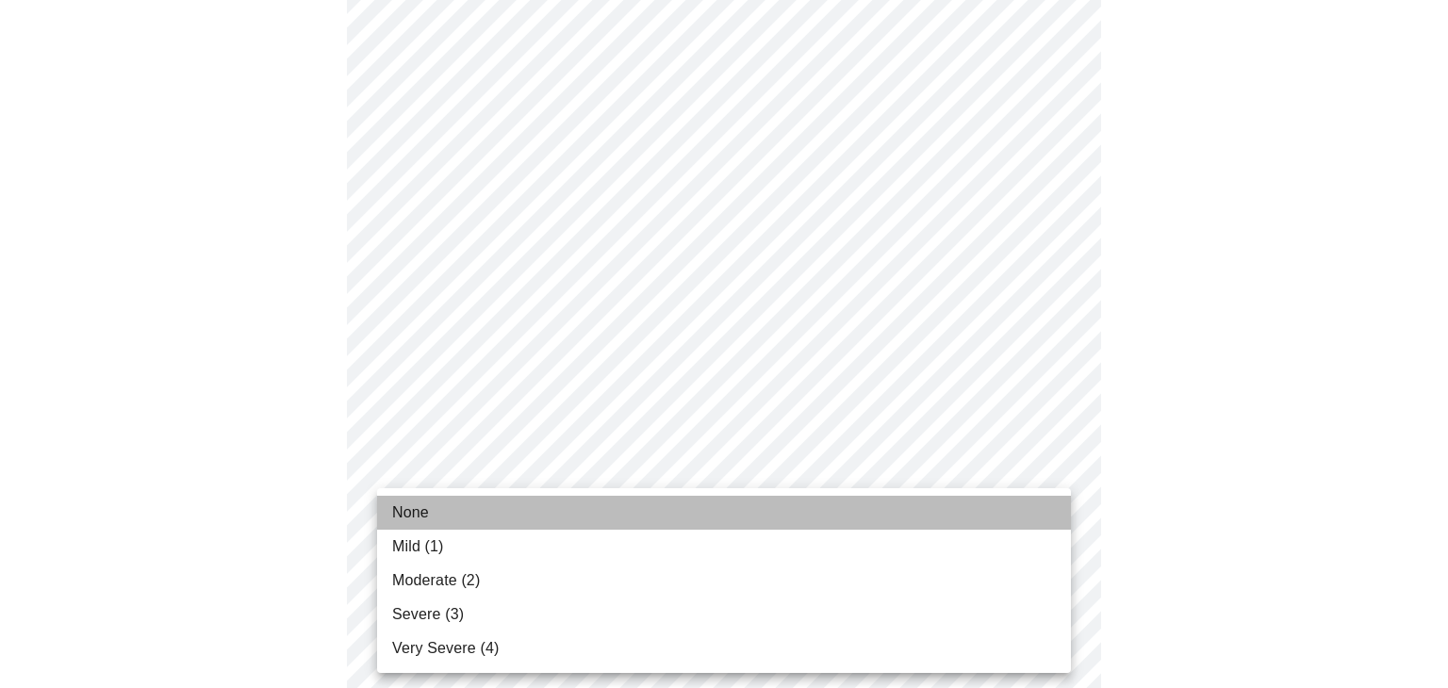
click at [419, 511] on span "None" at bounding box center [410, 513] width 37 height 23
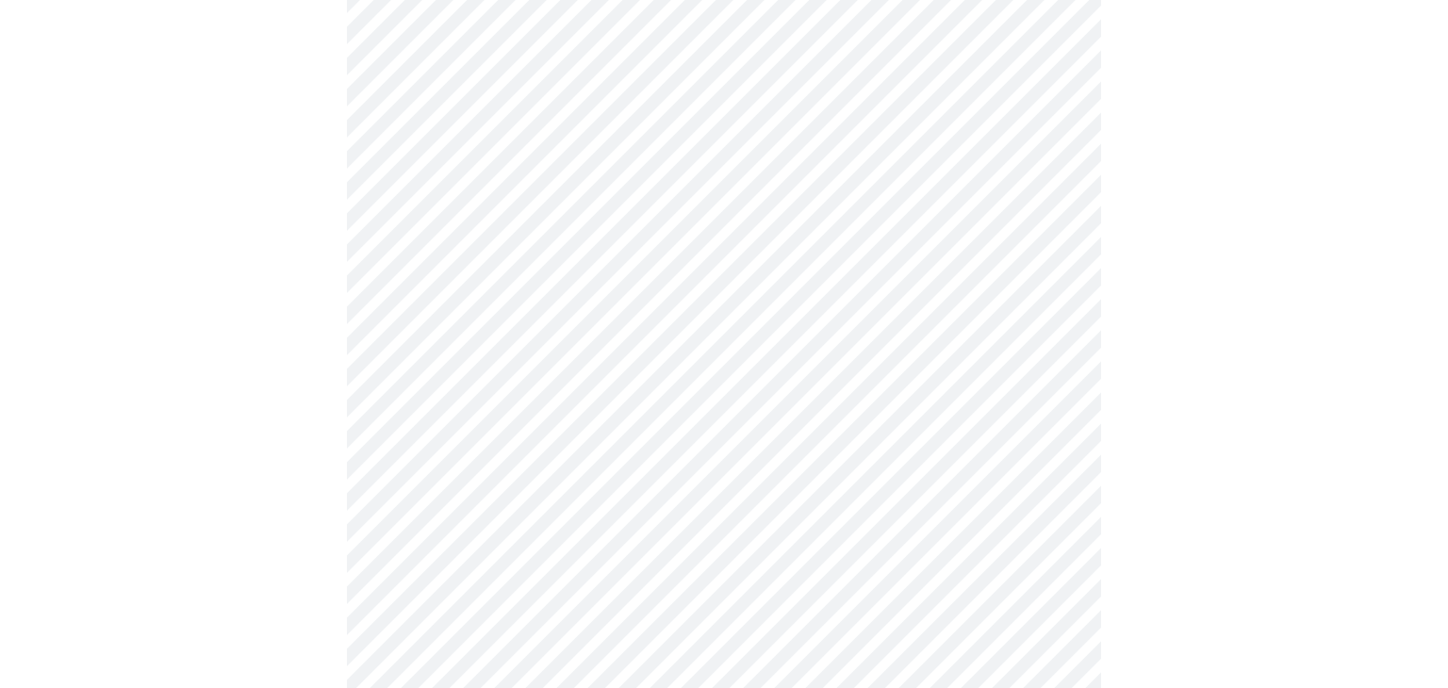
scroll to position [1461, 0]
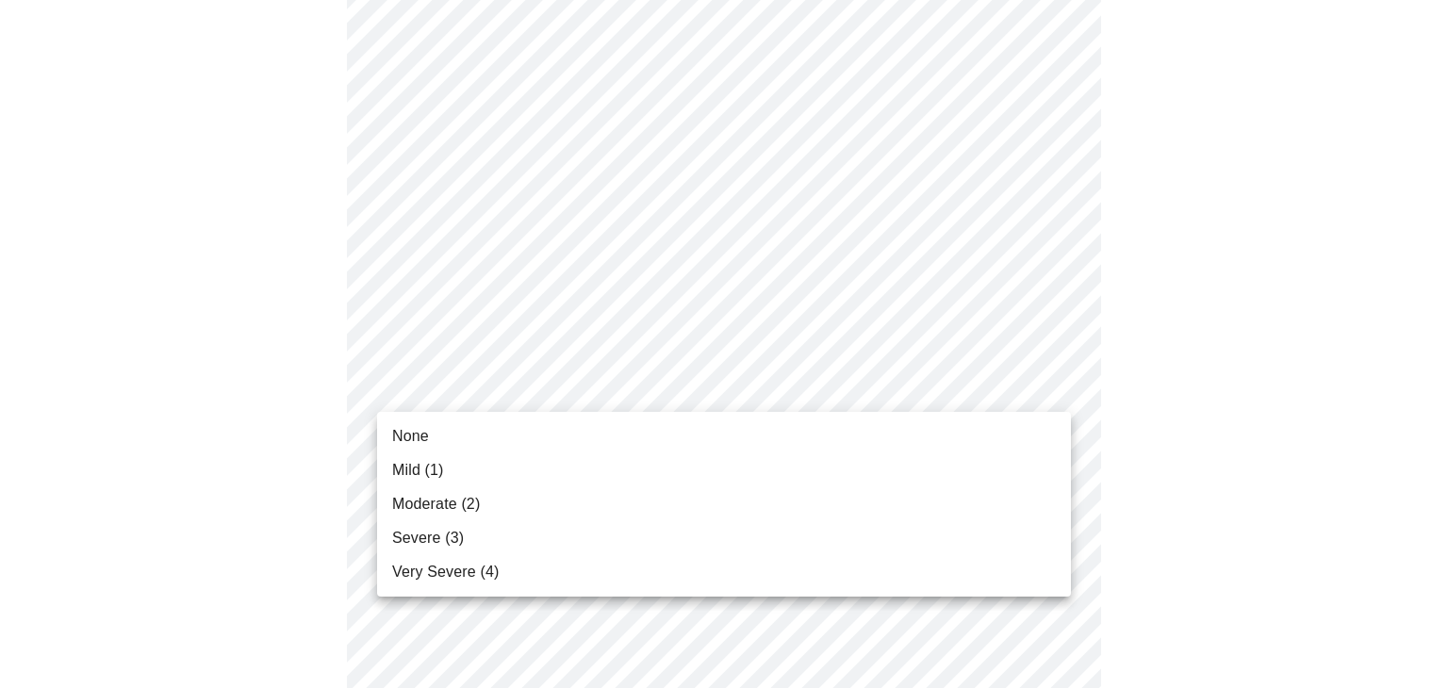
click at [498, 439] on li "None" at bounding box center [724, 437] width 694 height 34
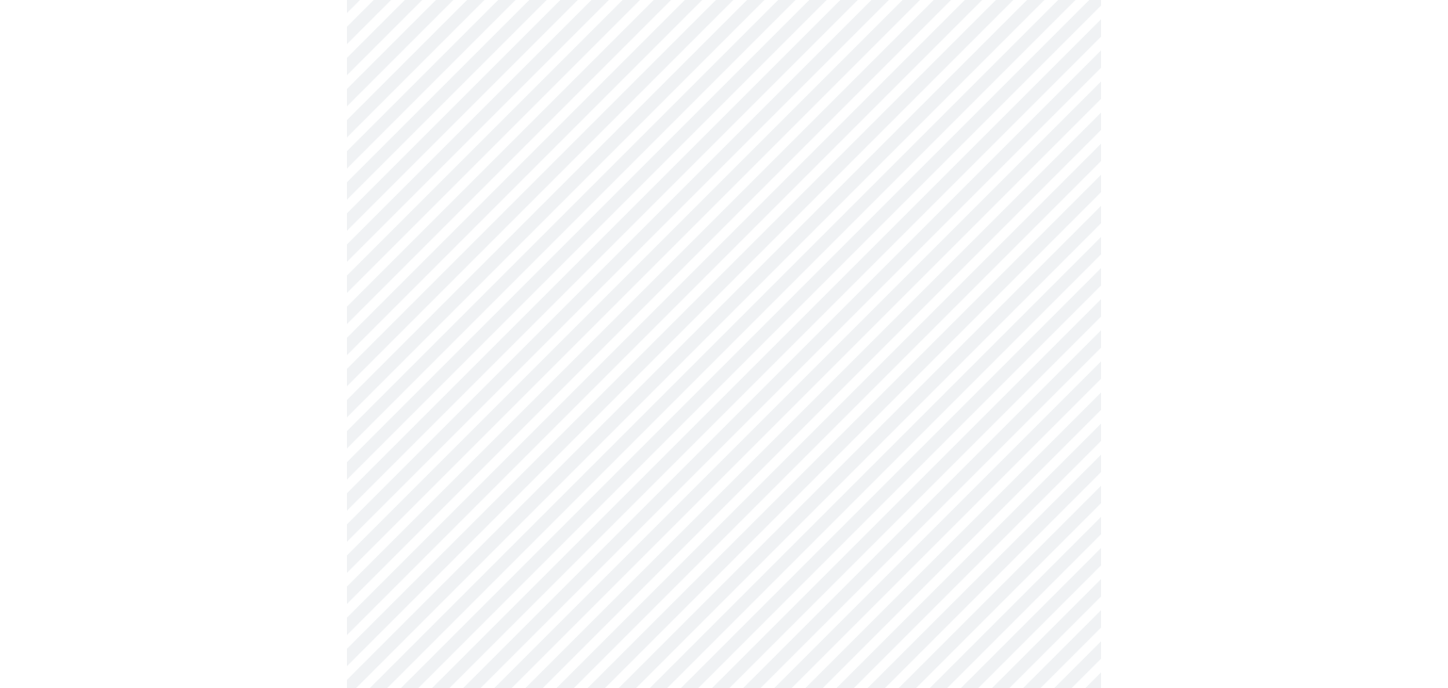
scroll to position [587, 0]
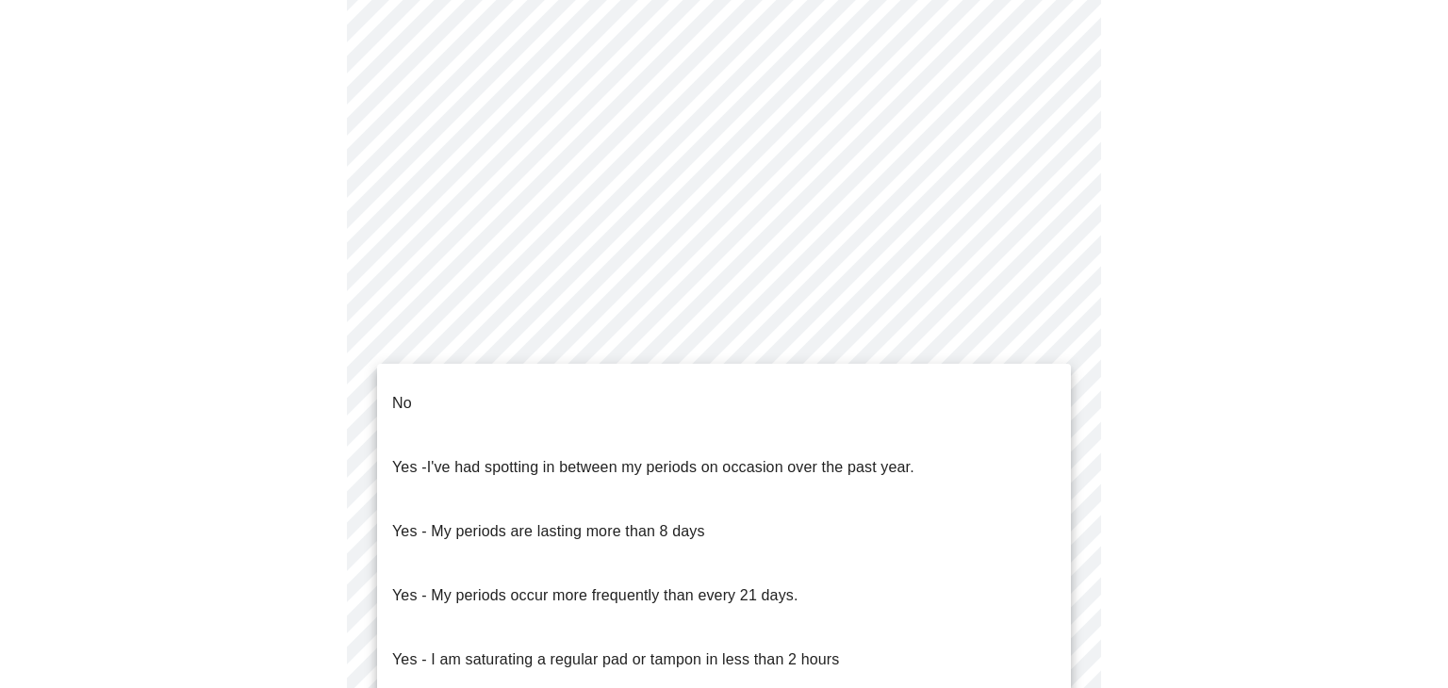
click at [427, 491] on body "MyMenopauseRx Appointments Messaging Labs Uploads Medications Community Refer a…" at bounding box center [724, 311] width 1433 height 1783
click at [411, 401] on span "No" at bounding box center [402, 403] width 20 height 53
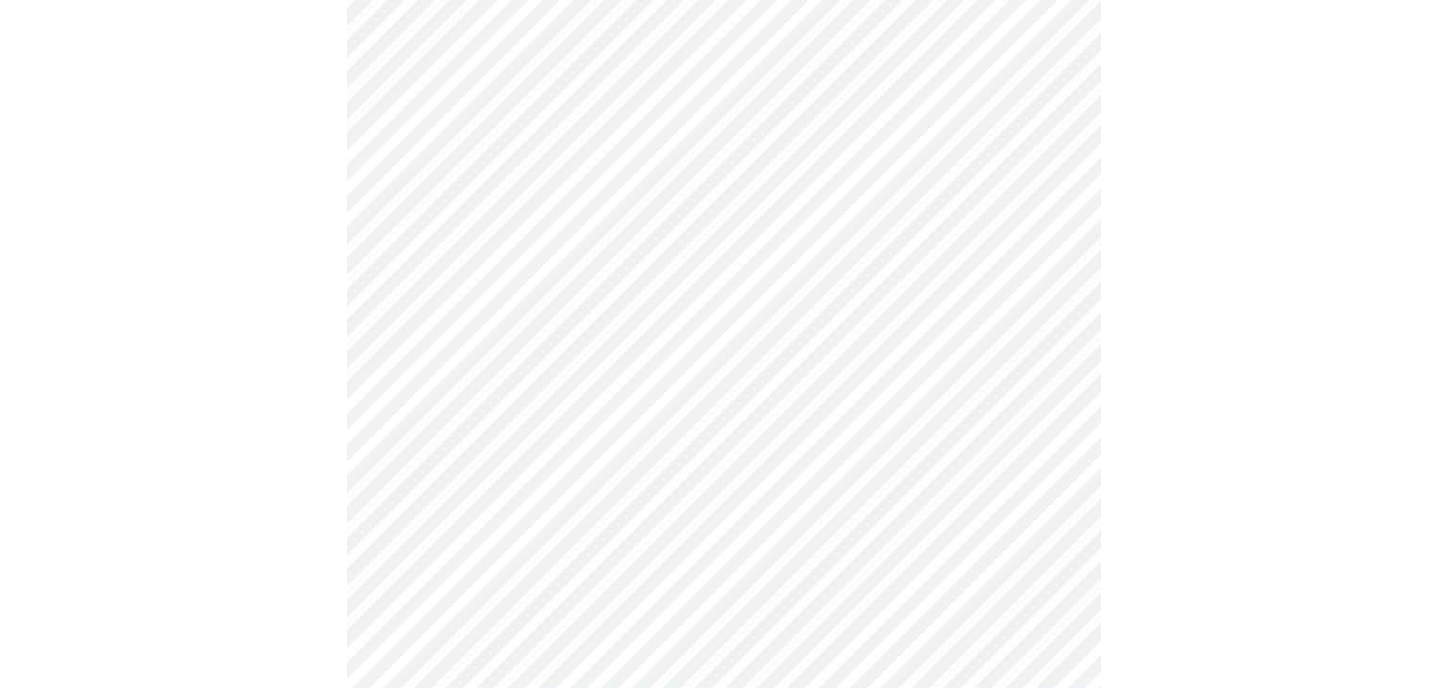
scroll to position [732, 0]
click at [410, 479] on body "MyMenopauseRx Appointments Messaging Labs Uploads Medications Community Refer a…" at bounding box center [724, 162] width 1433 height 1772
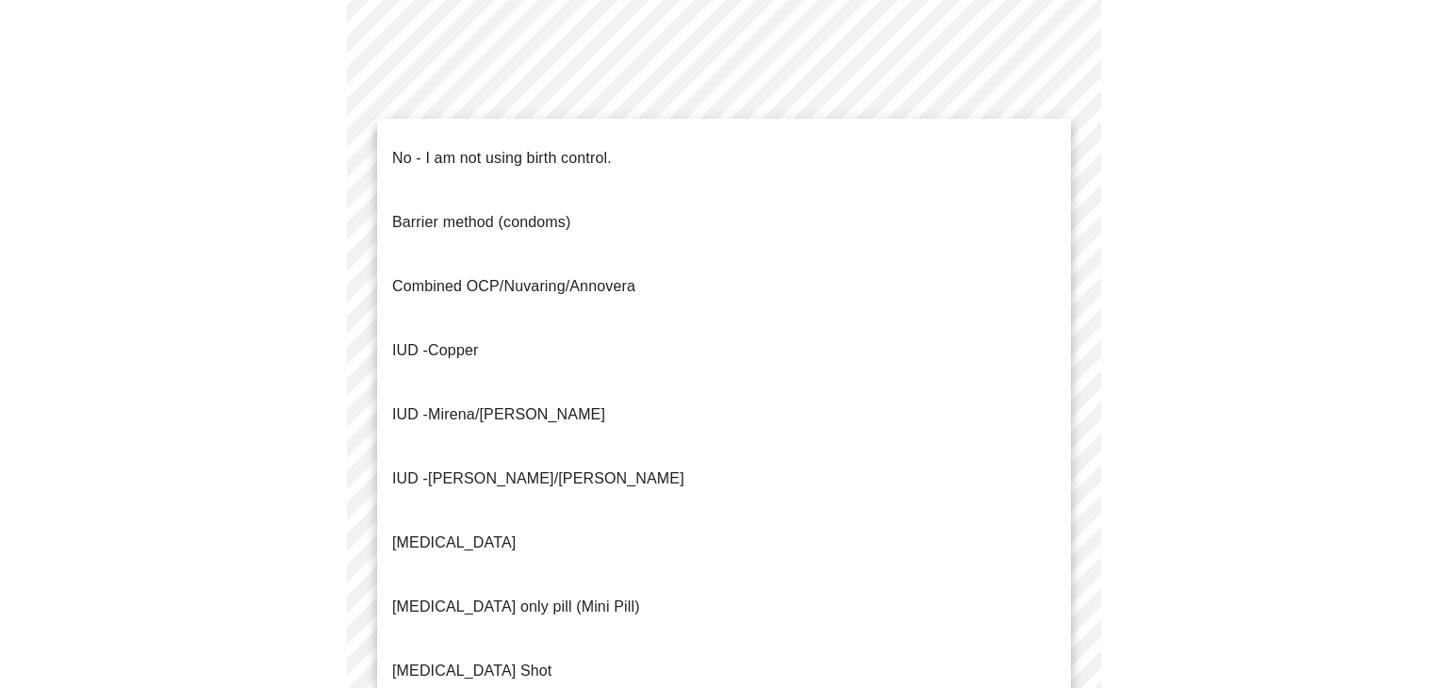
click at [393, 404] on p "IUD - Mirena/[PERSON_NAME]" at bounding box center [498, 415] width 213 height 23
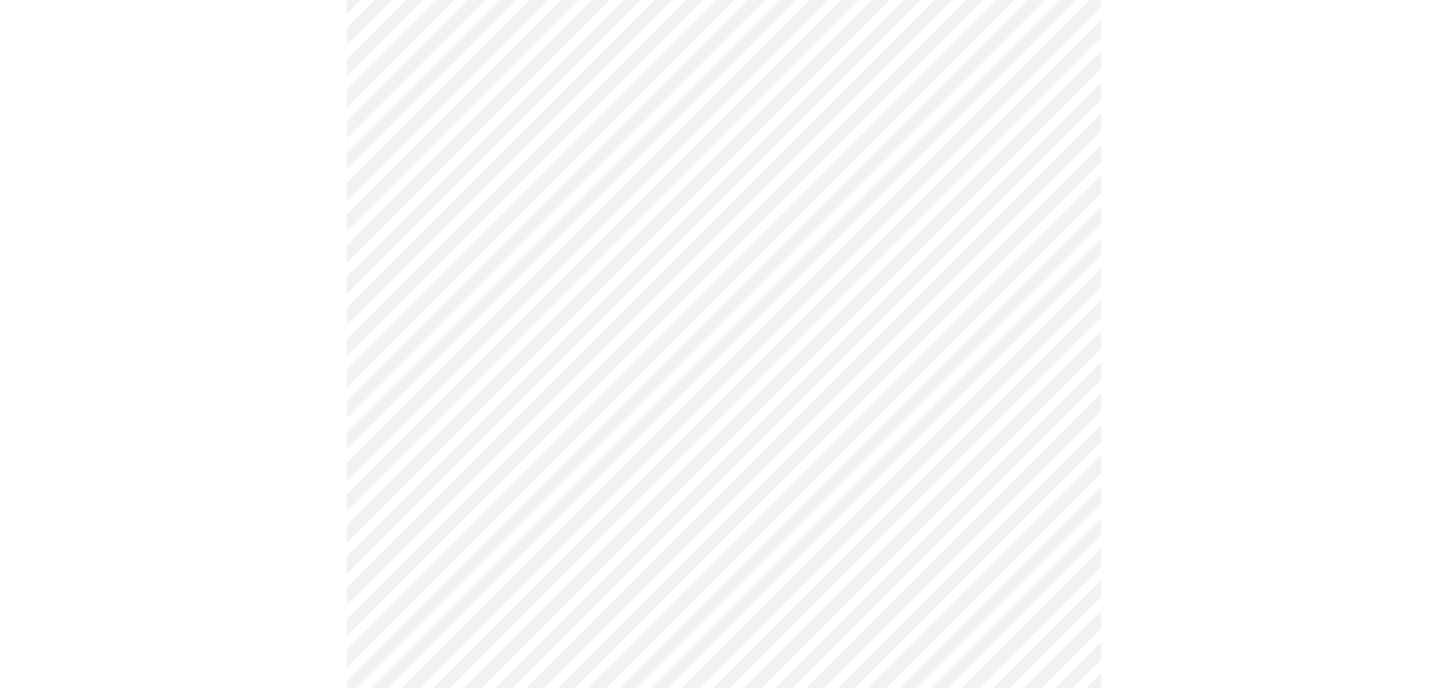
scroll to position [898, 0]
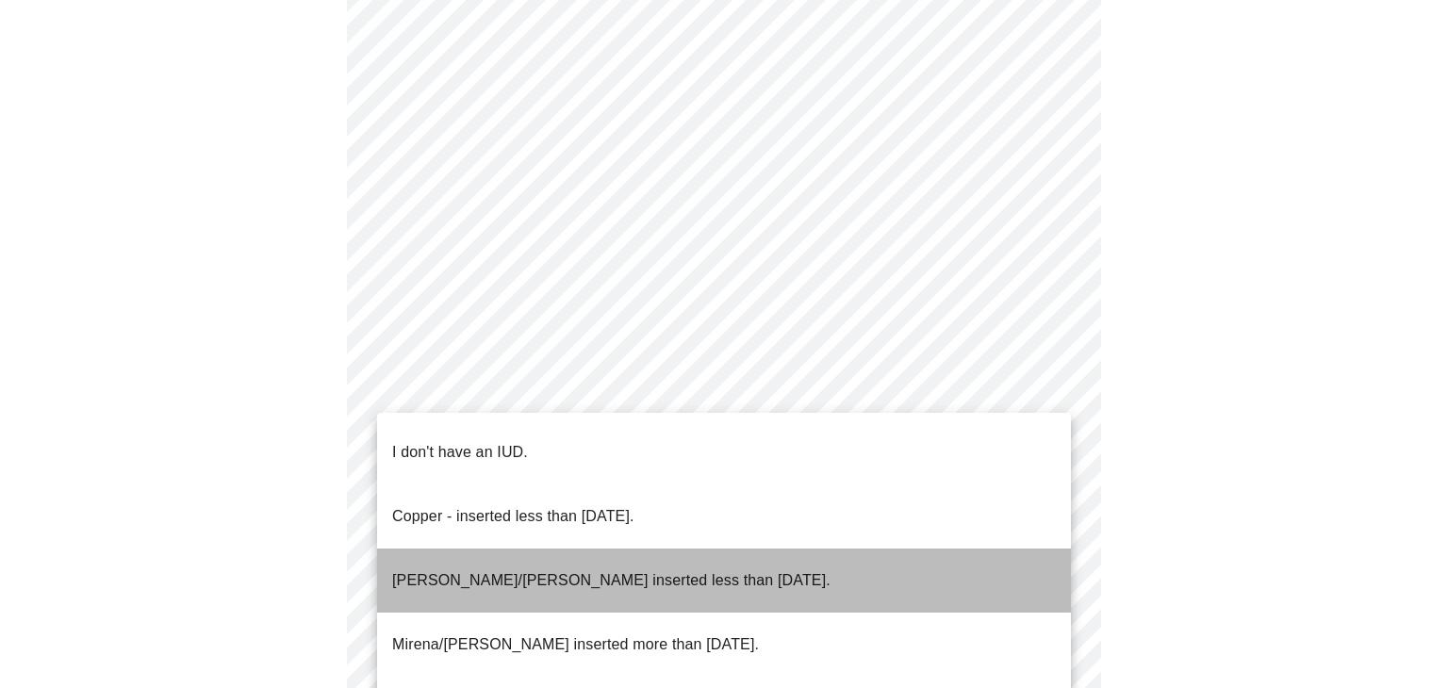
click at [480, 570] on p "[PERSON_NAME]/[PERSON_NAME] inserted less than [DATE]." at bounding box center [611, 581] width 438 height 23
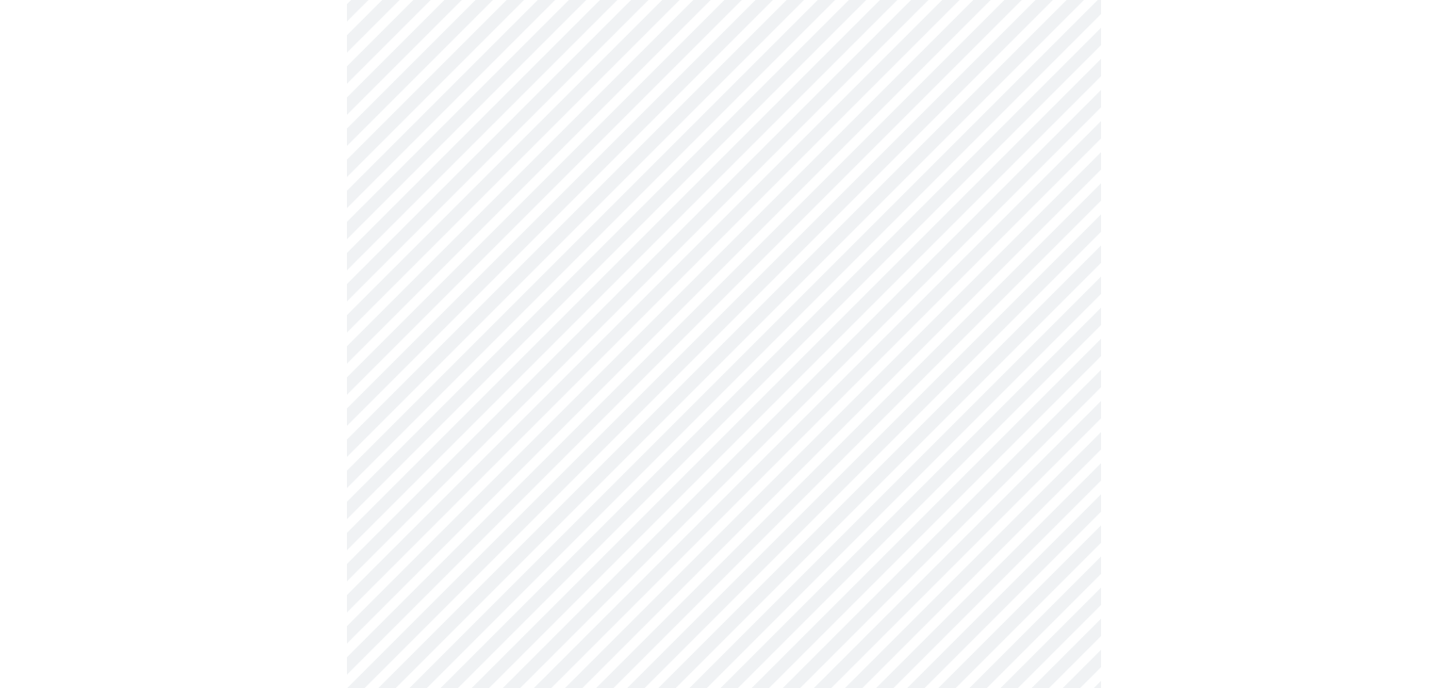
scroll to position [995, 0]
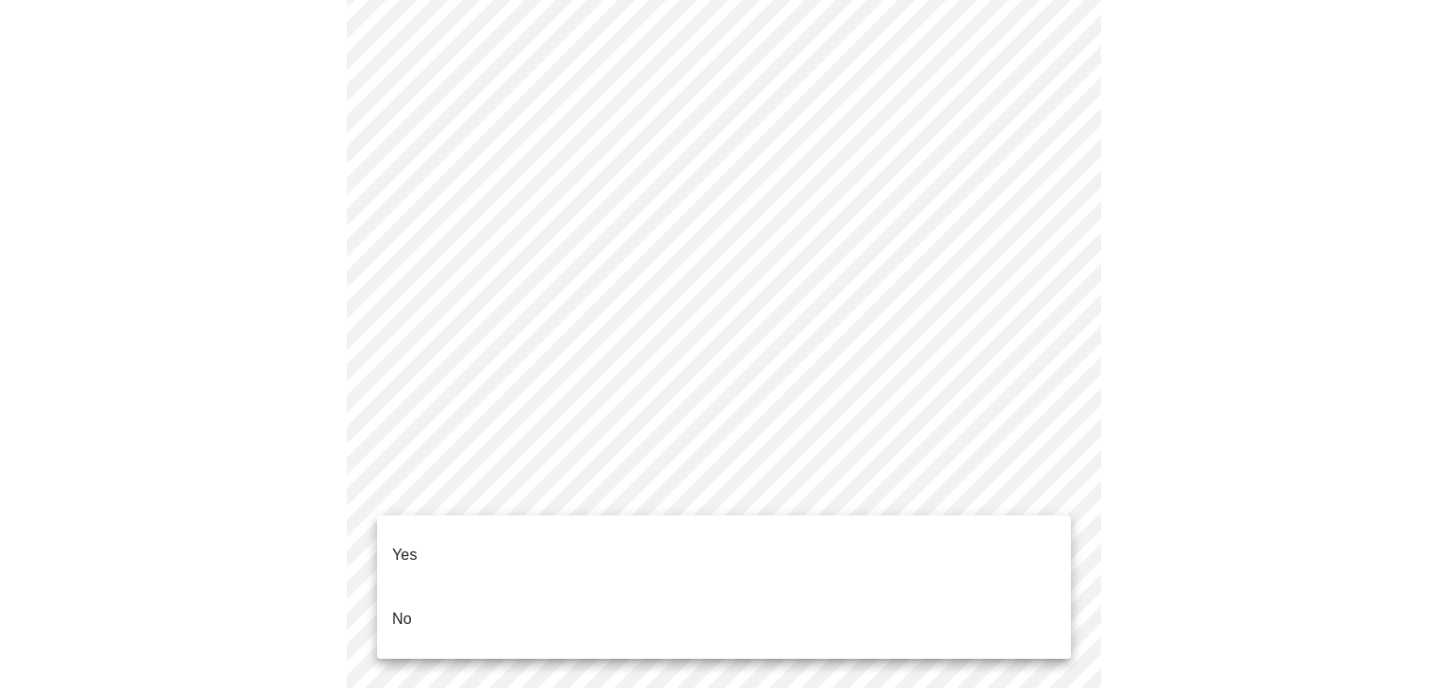
click at [478, 548] on li "Yes" at bounding box center [724, 555] width 694 height 64
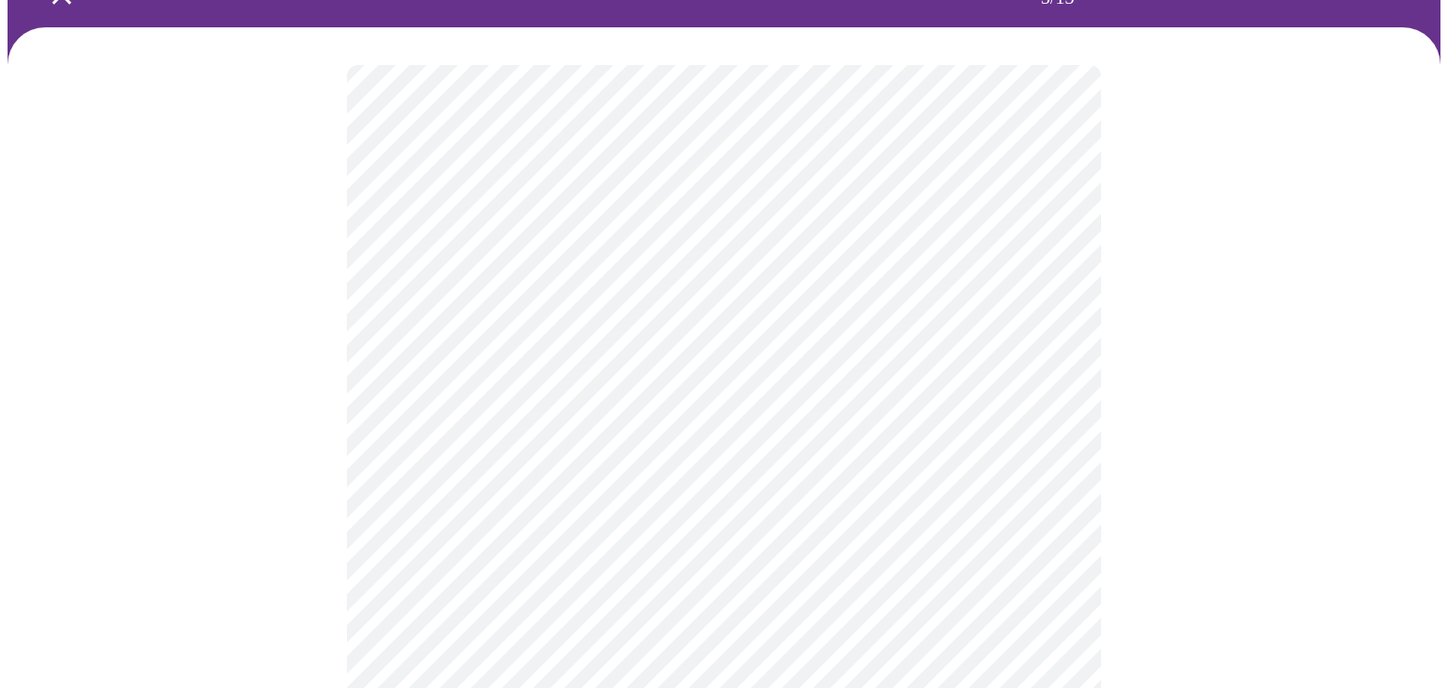
scroll to position [113, 0]
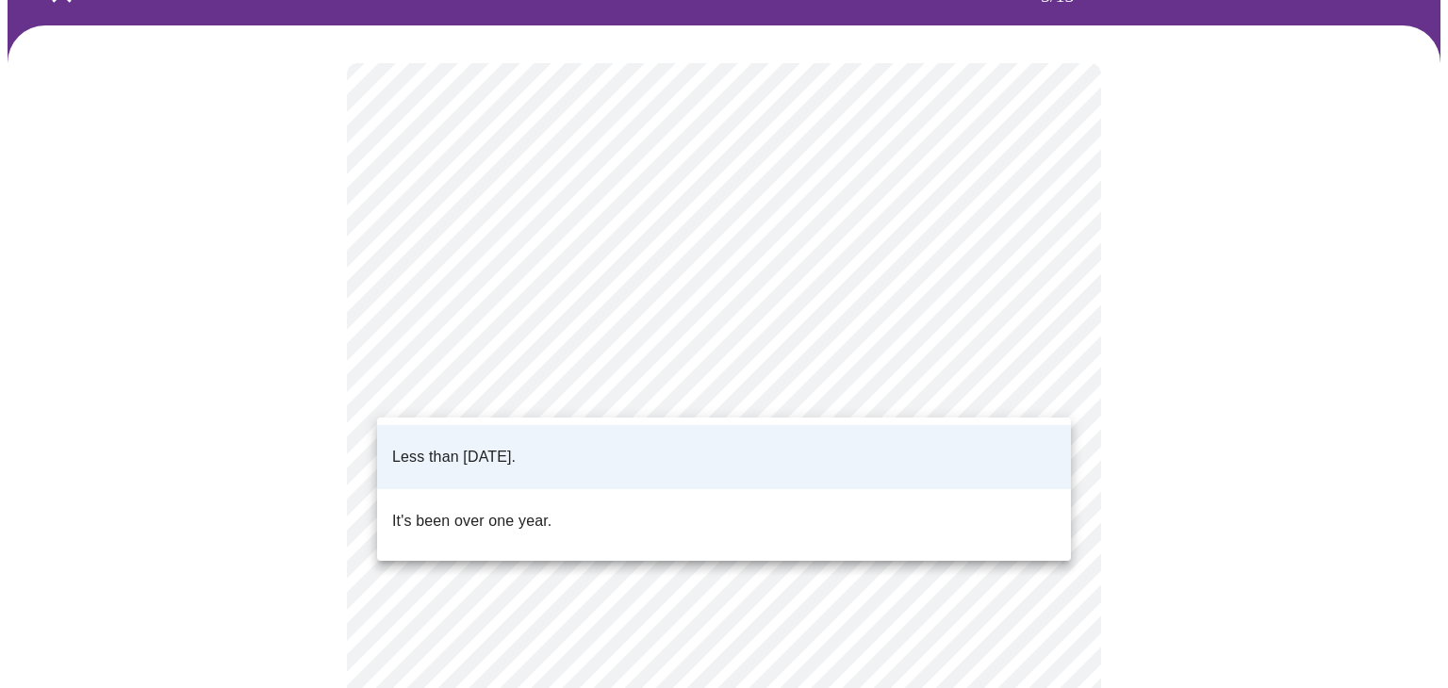
click at [575, 393] on body "MyMenopauseRx Appointments Messaging Labs Uploads Medications Community Refer a…" at bounding box center [724, 503] width 1433 height 1218
click at [560, 431] on li "Less than [DATE]." at bounding box center [724, 457] width 694 height 64
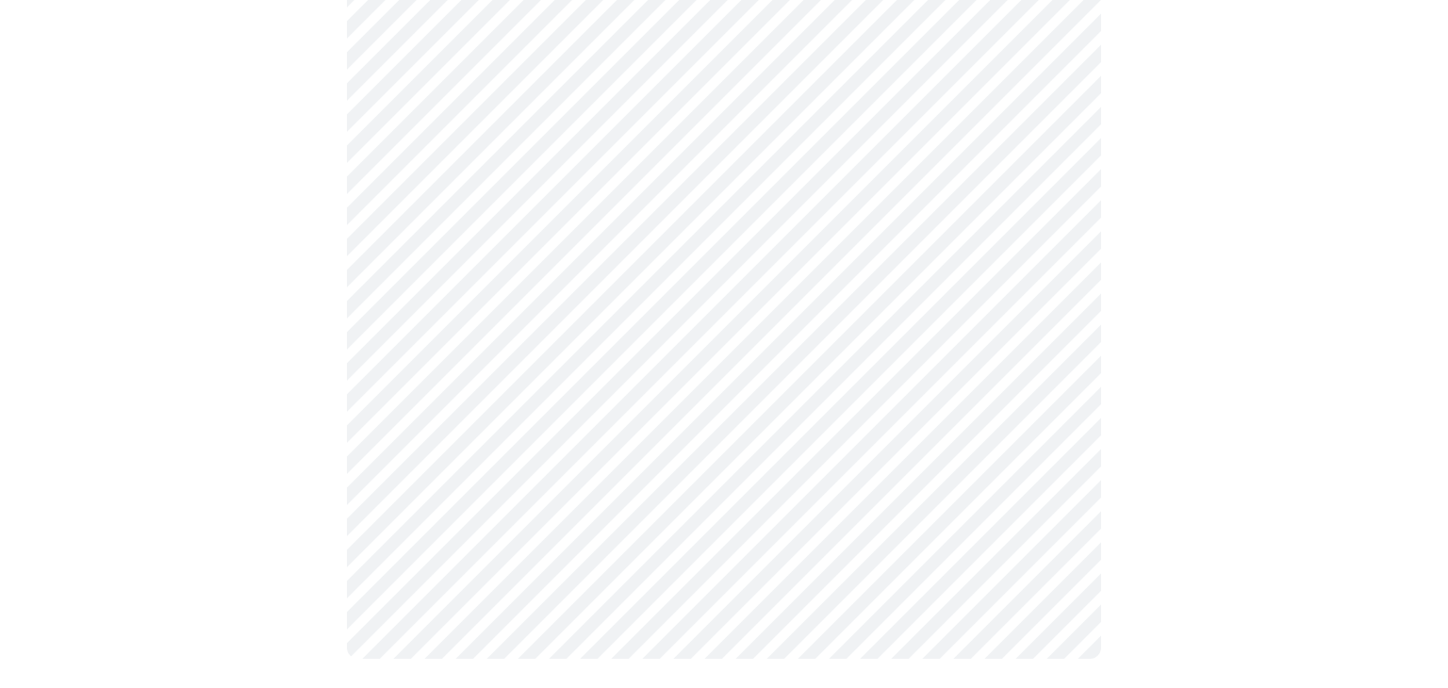
scroll to position [0, 0]
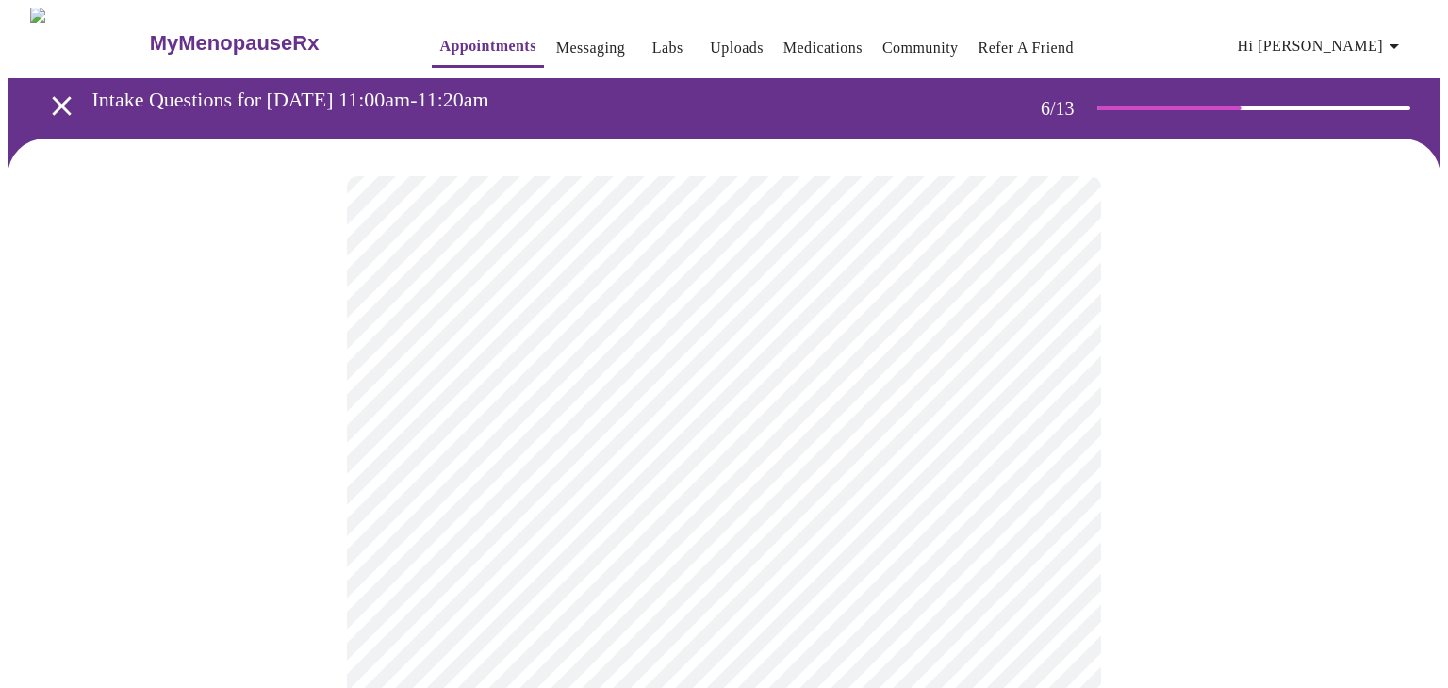
click at [317, 588] on div at bounding box center [724, 571] width 1433 height 864
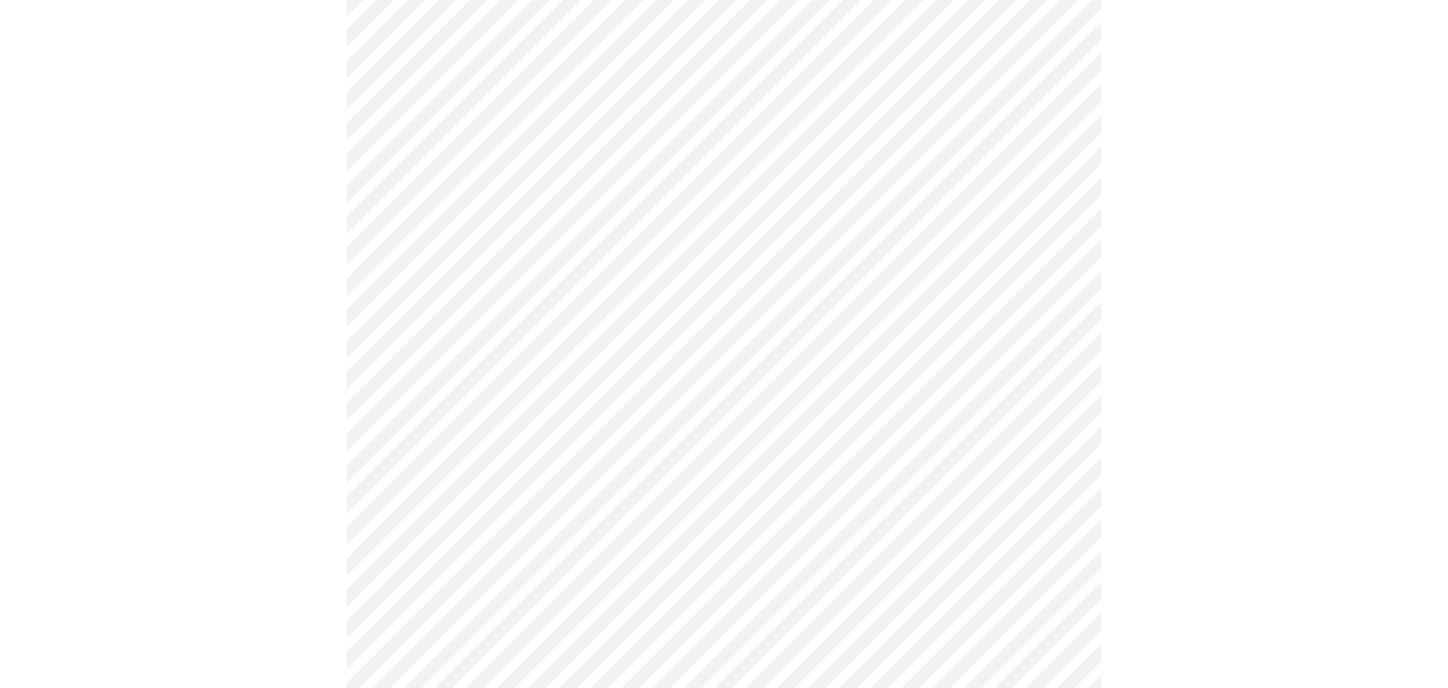
scroll to position [4814, 0]
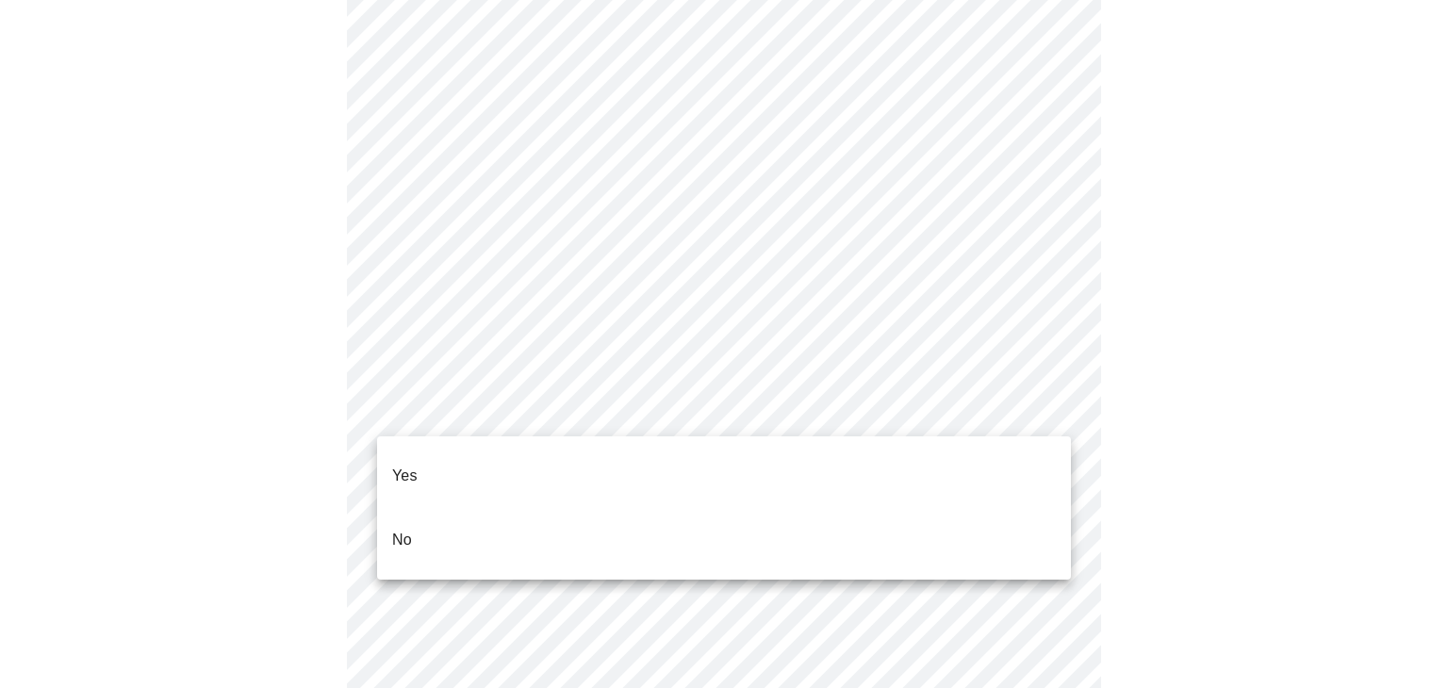
click at [416, 508] on li "No" at bounding box center [724, 540] width 694 height 64
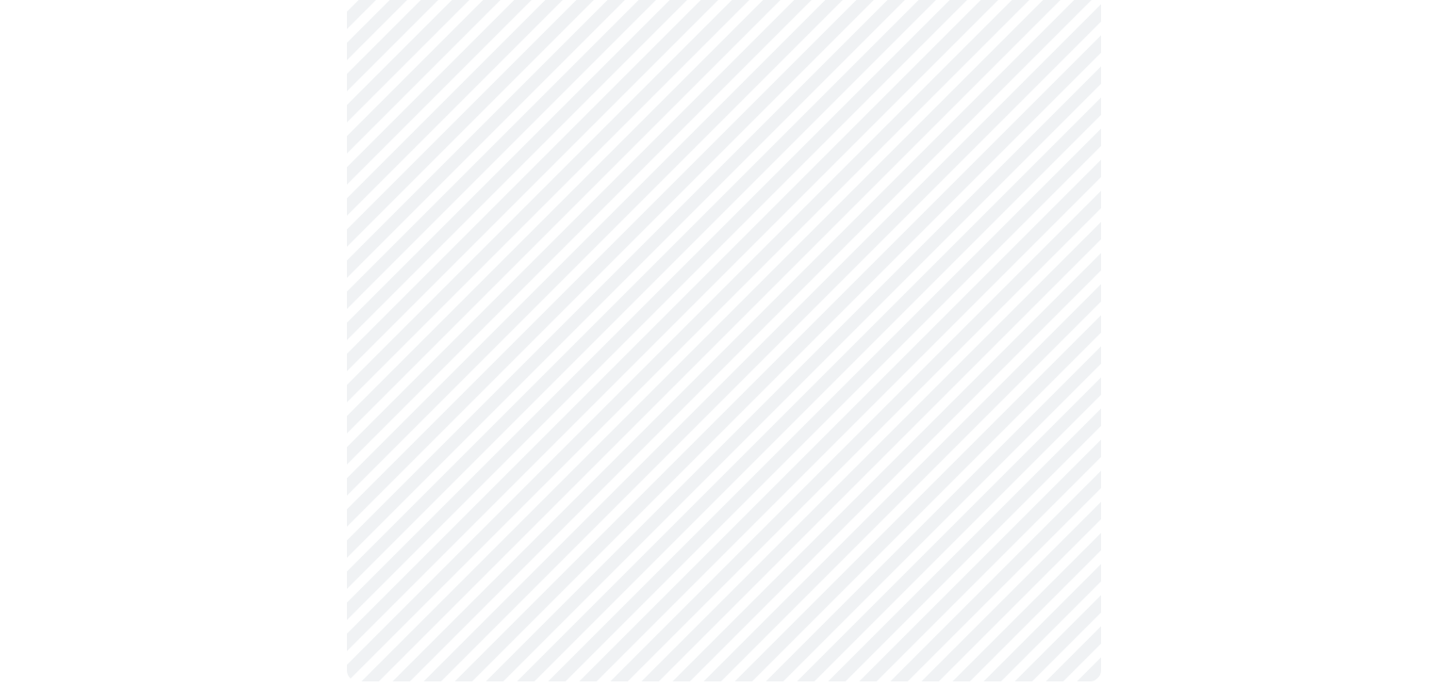
scroll to position [1744, 0]
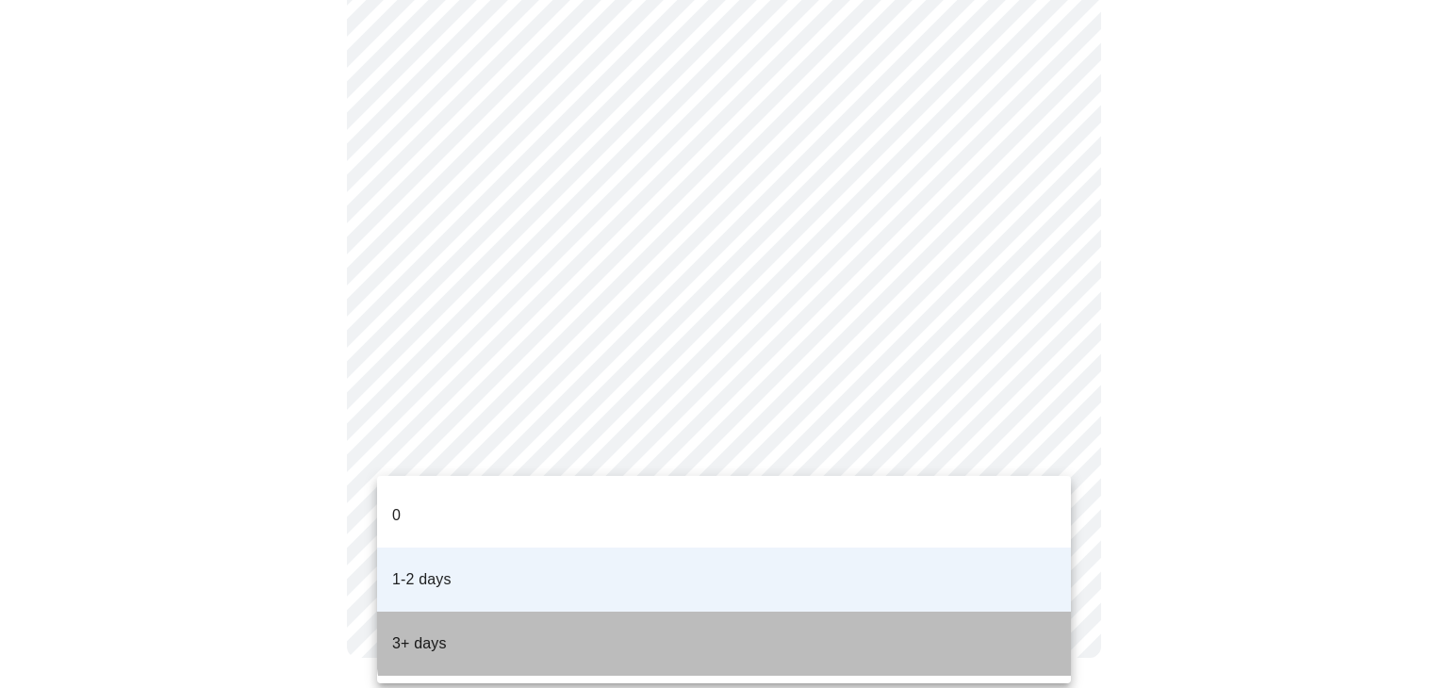
click at [734, 612] on li "3+ days" at bounding box center [724, 644] width 694 height 64
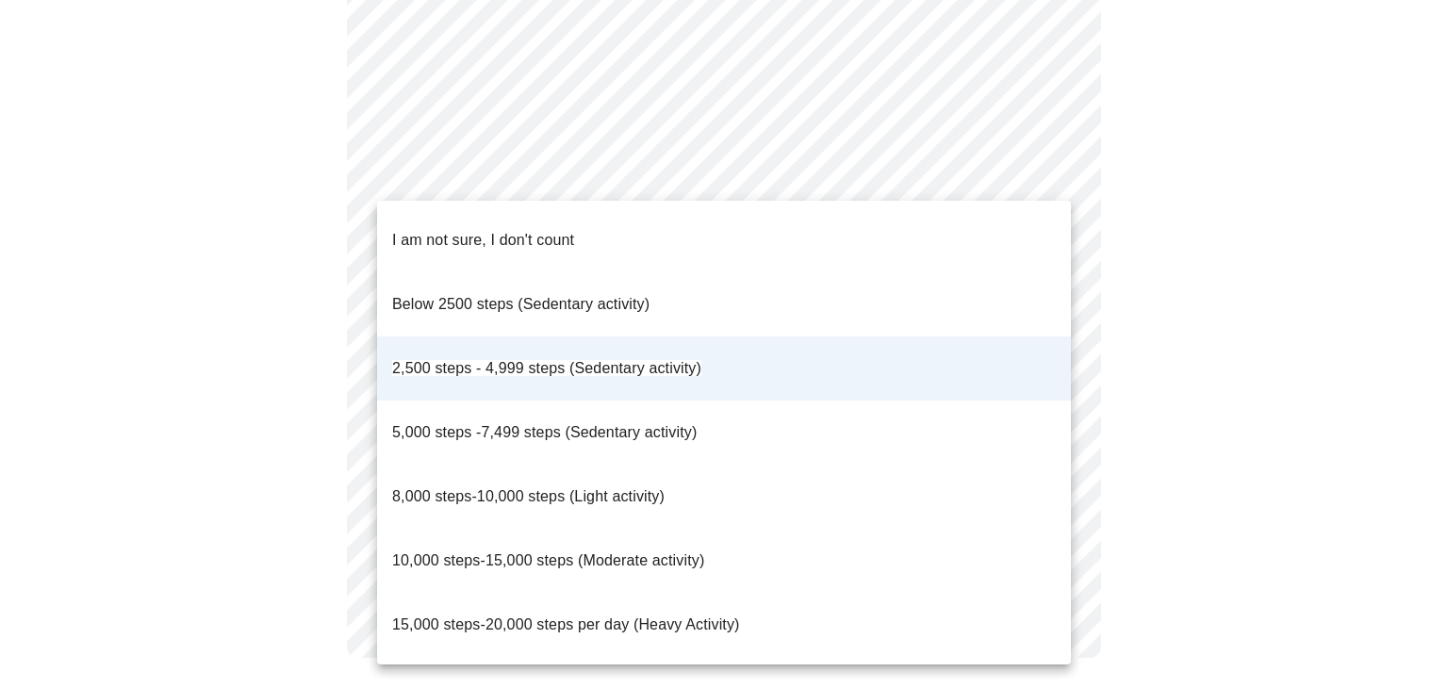
click at [649, 424] on span "5,000 steps -7,499 steps (Sedentary activity)" at bounding box center [544, 432] width 305 height 16
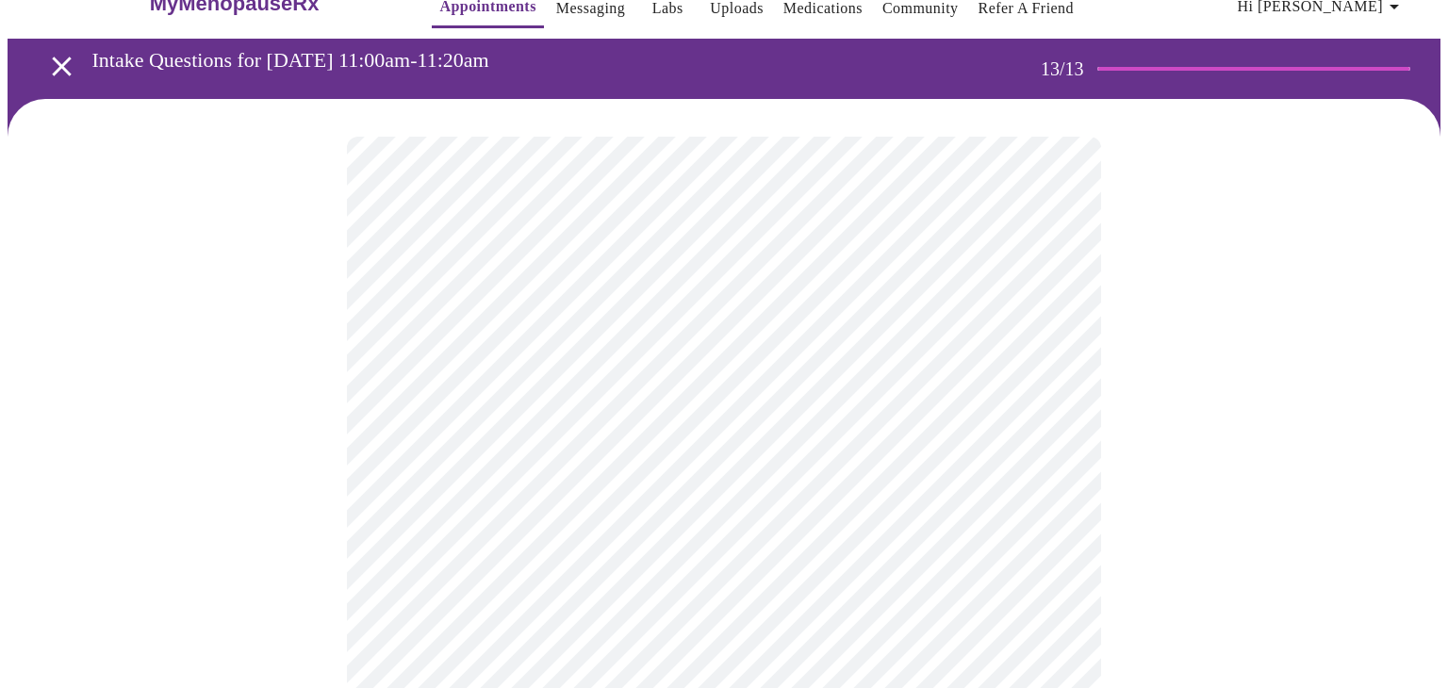
scroll to position [38, 0]
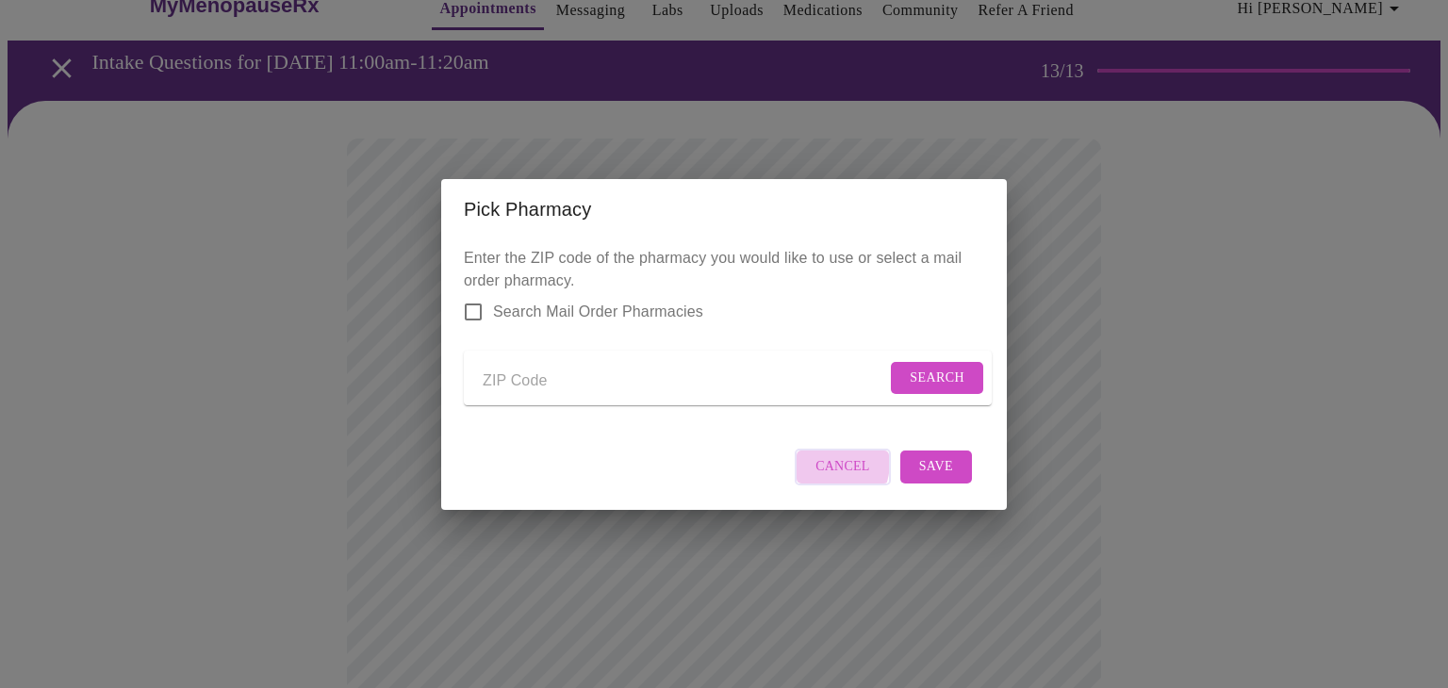
click at [815, 474] on button "Cancel" at bounding box center [843, 467] width 96 height 37
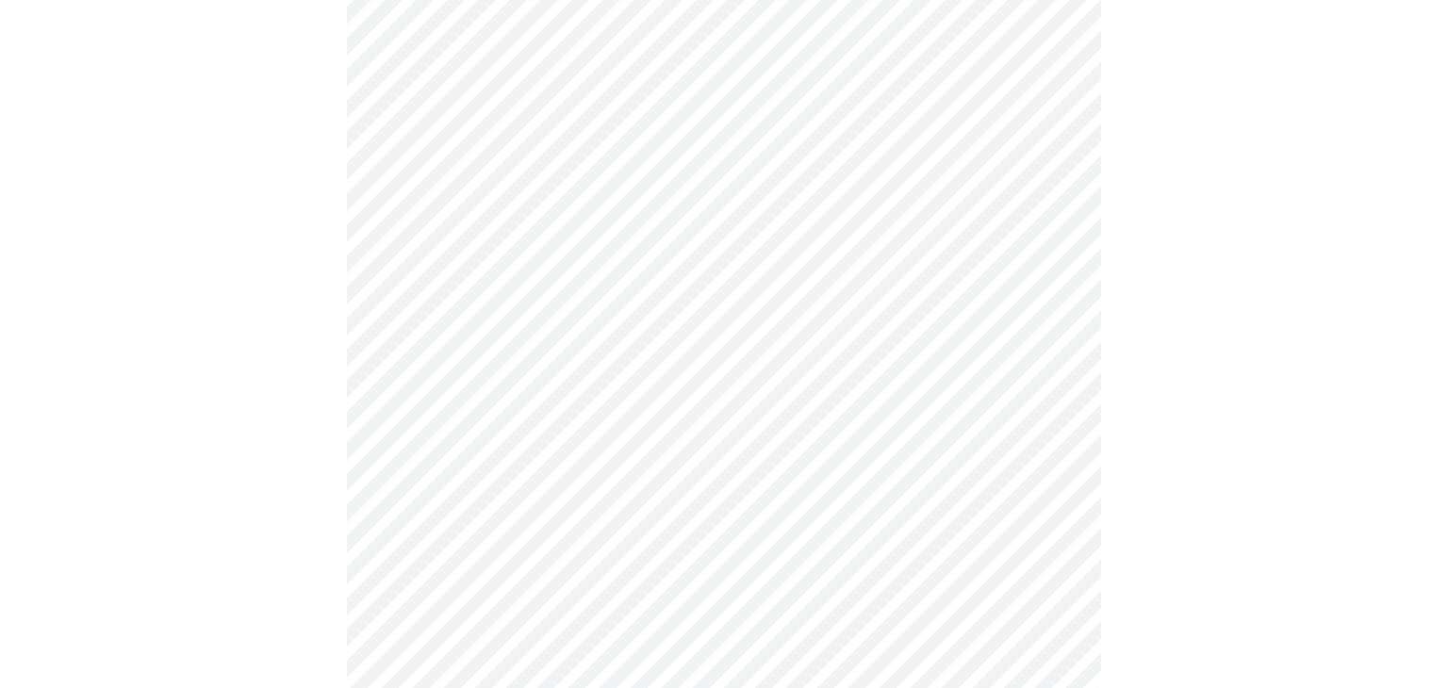
scroll to position [1043, 0]
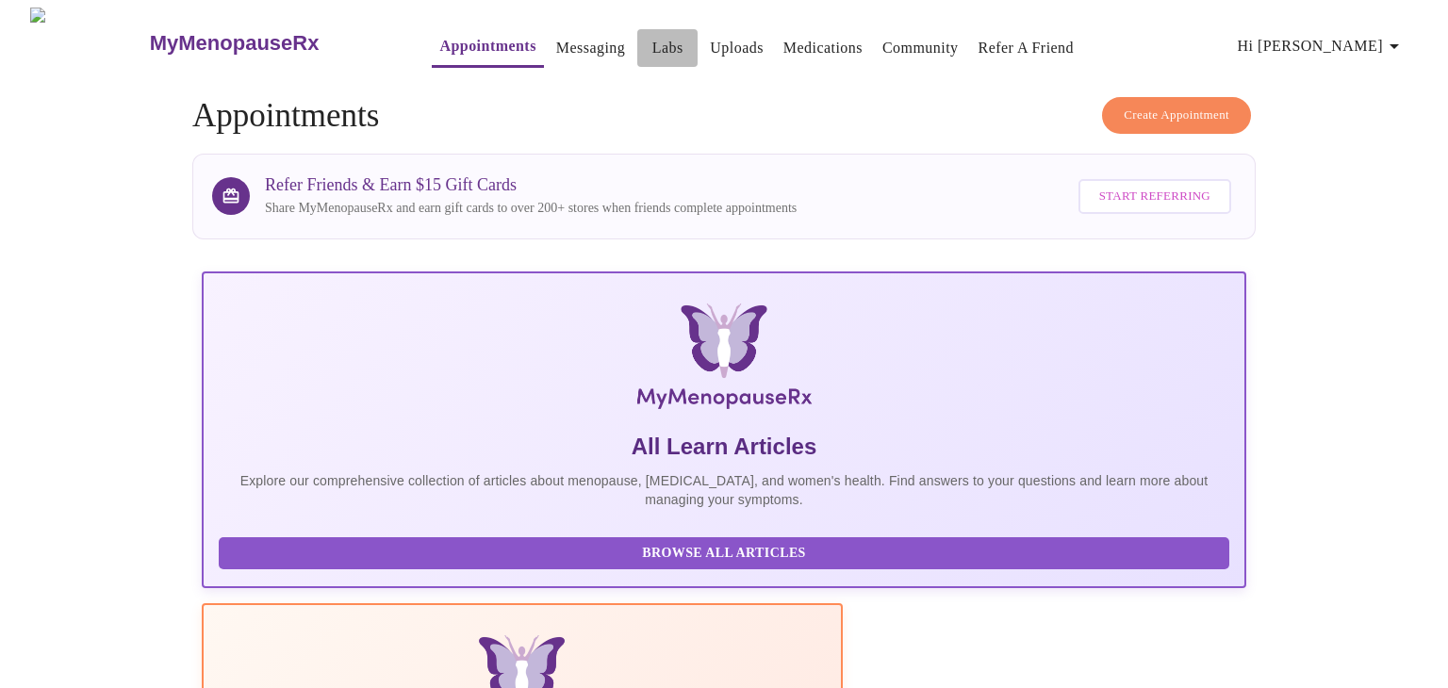
click at [652, 35] on link "Labs" at bounding box center [667, 48] width 31 height 26
